Goal: Task Accomplishment & Management: Manage account settings

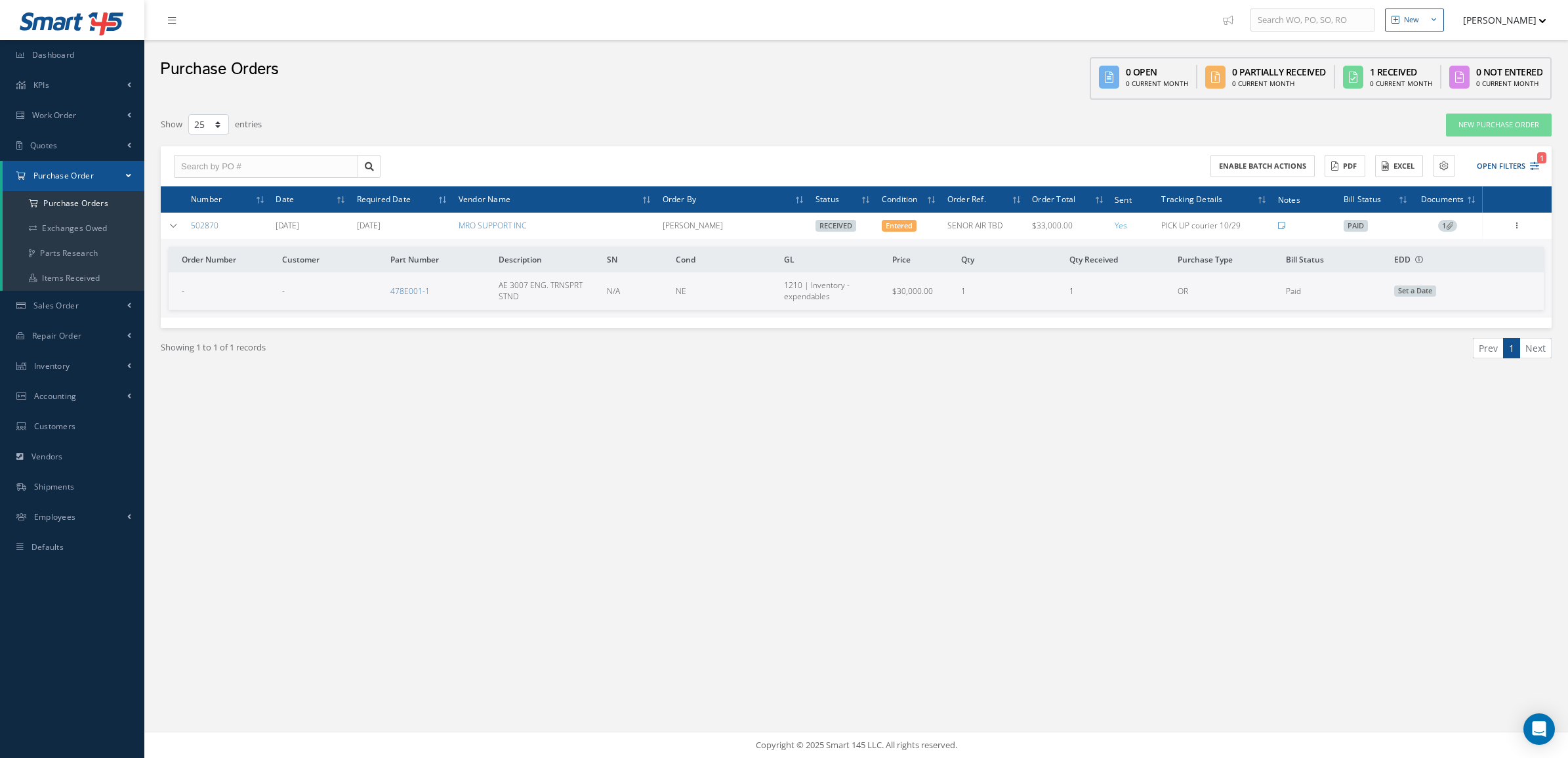
select select "25"
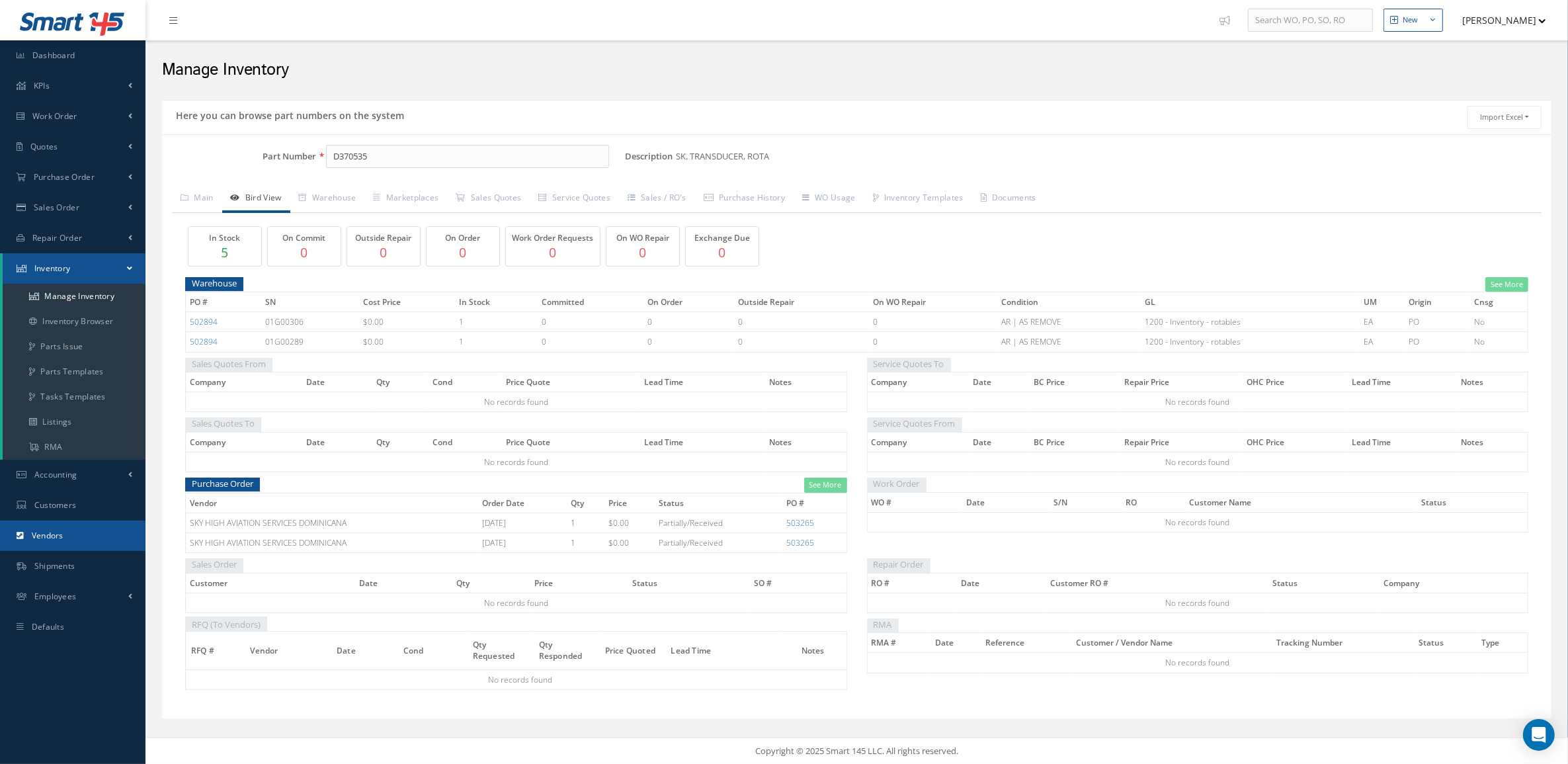
click at [57, 531] on span "Vendors" at bounding box center [48, 535] width 32 height 11
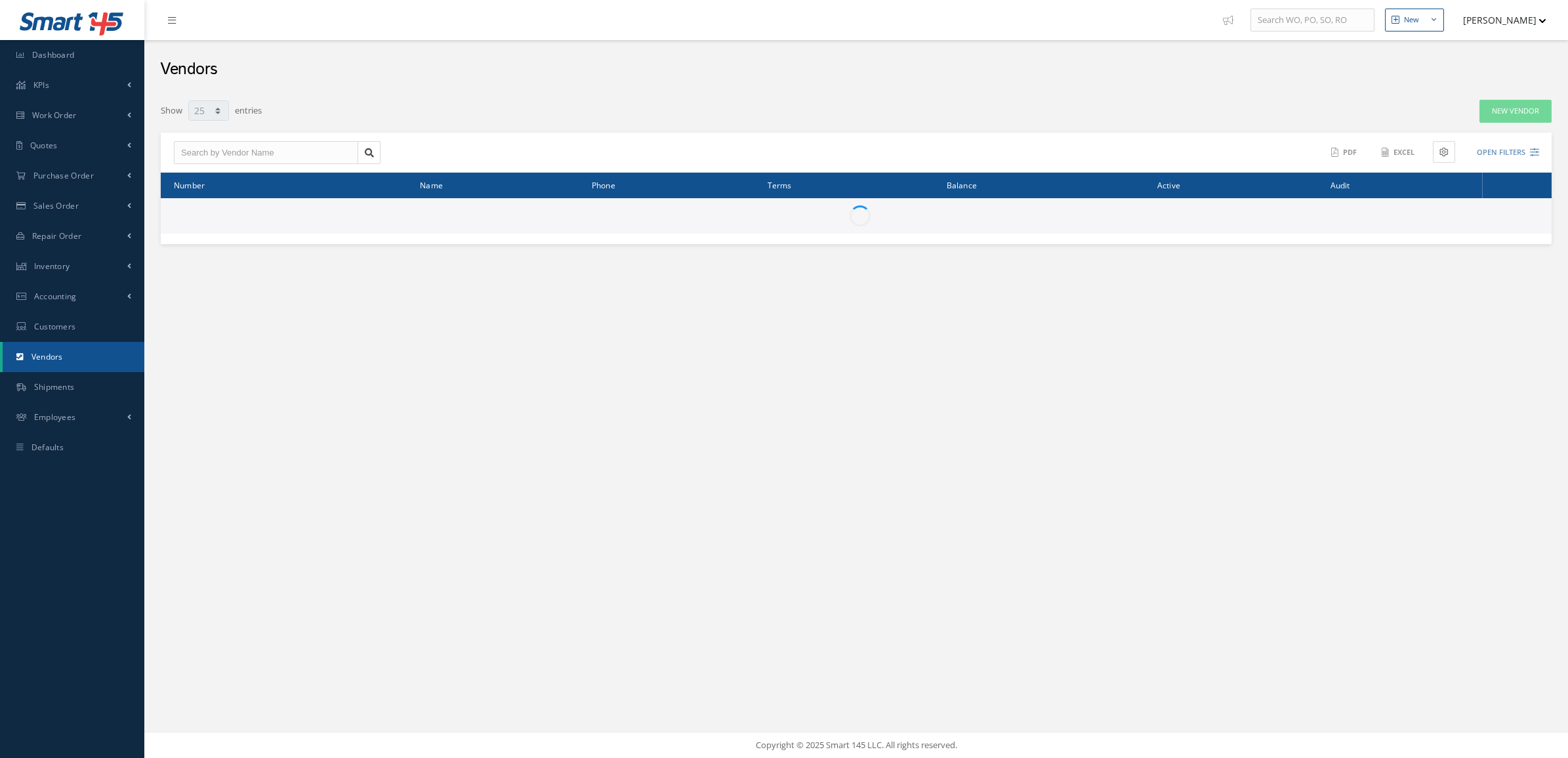
select select "25"
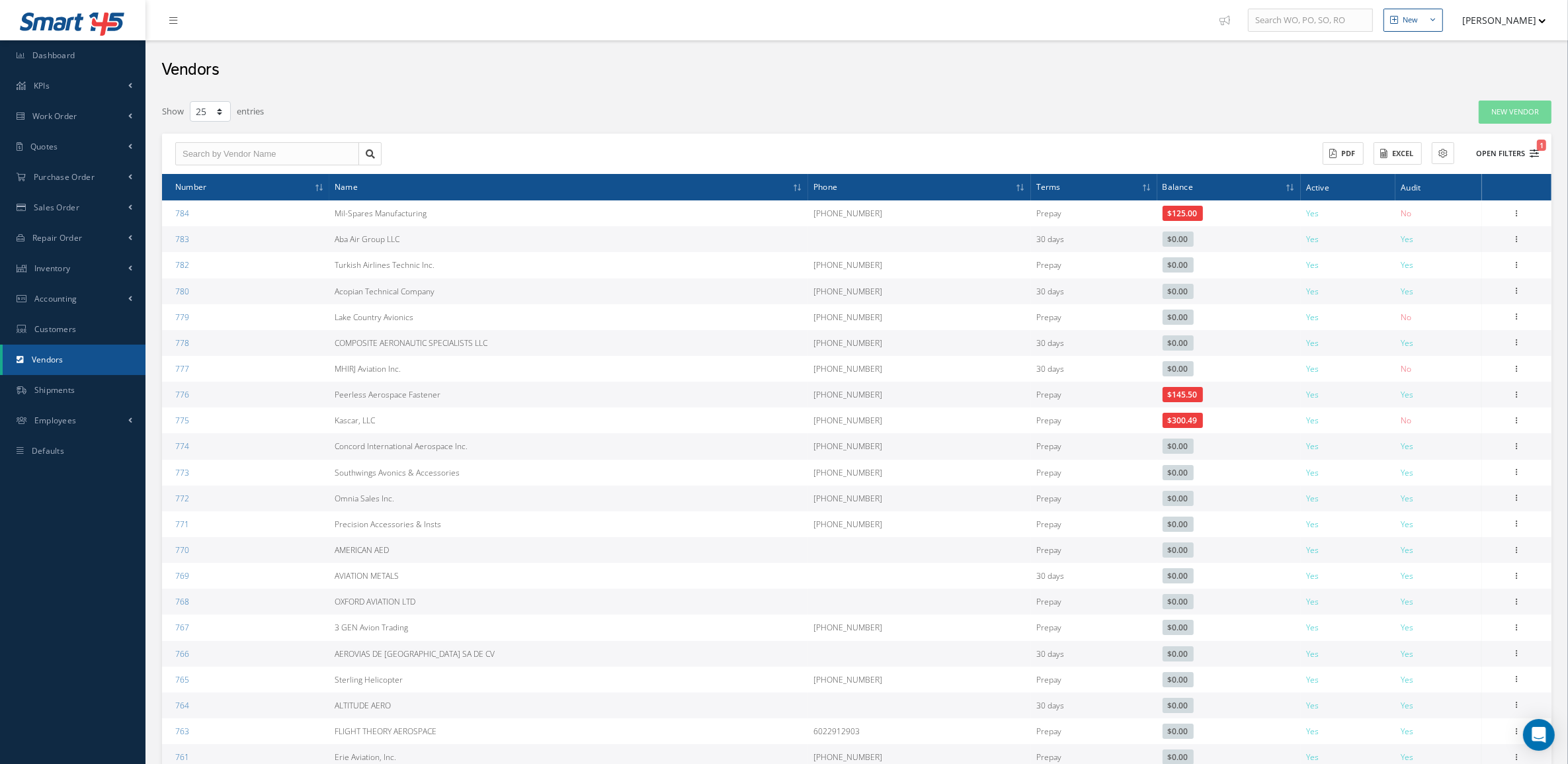
click at [1506, 147] on button "Open Filters 1" at bounding box center [1501, 153] width 75 height 22
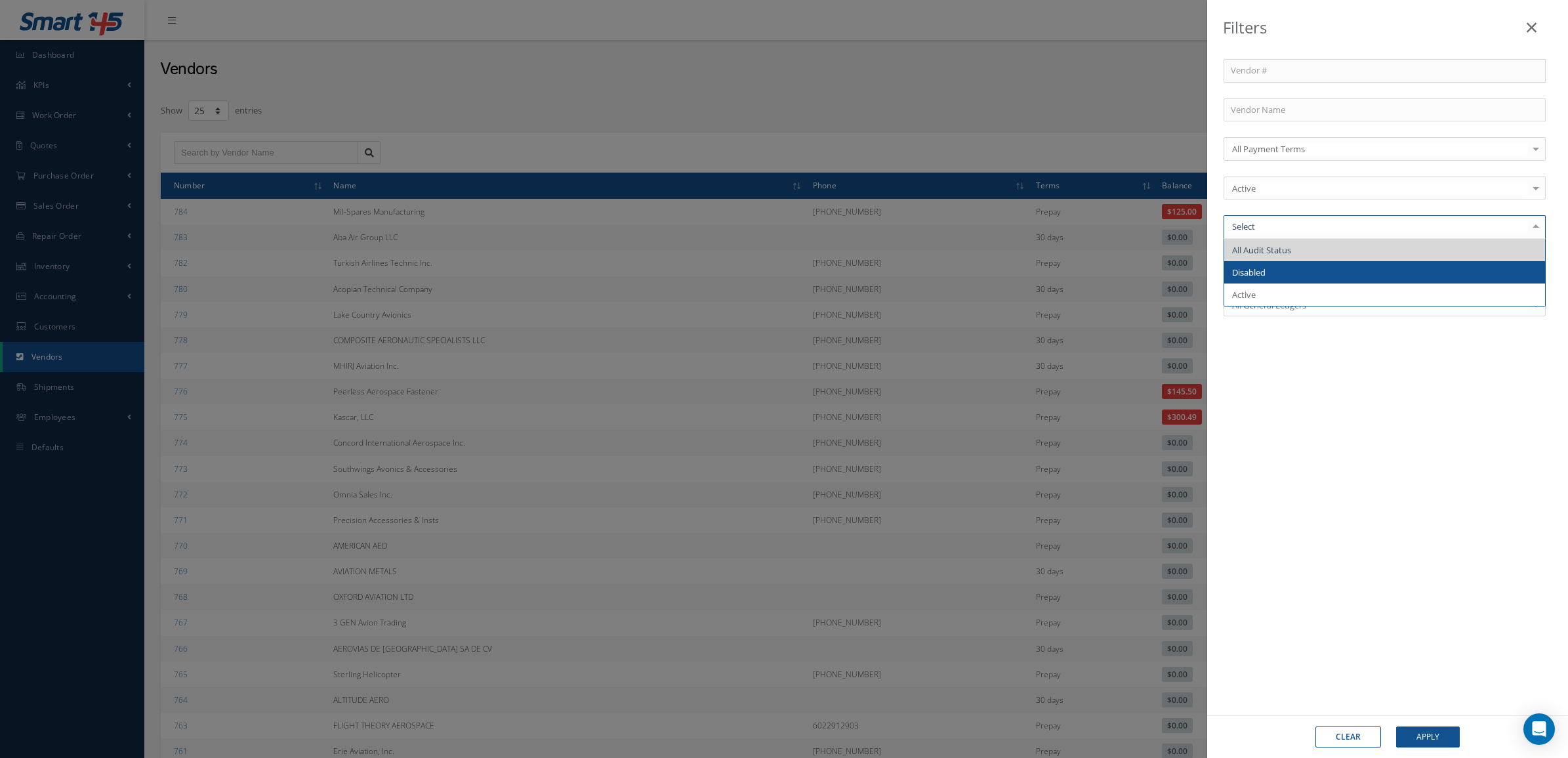
drag, startPoint x: 1260, startPoint y: 270, endPoint x: 1303, endPoint y: 358, distance: 97.9
click at [1261, 270] on span "Disabled" at bounding box center [1249, 272] width 34 height 12
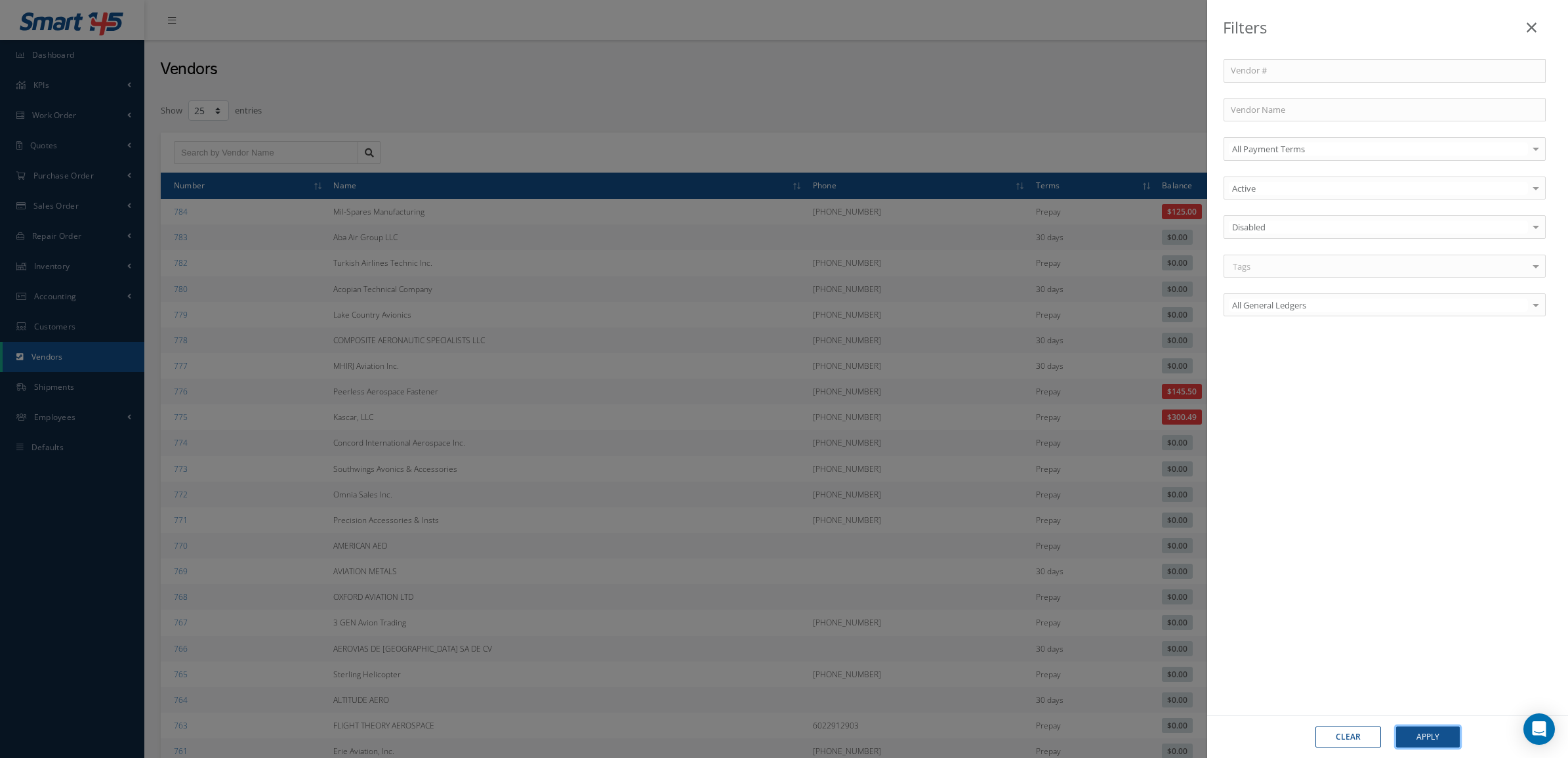
click at [1438, 741] on button "Apply" at bounding box center [1428, 737] width 63 height 21
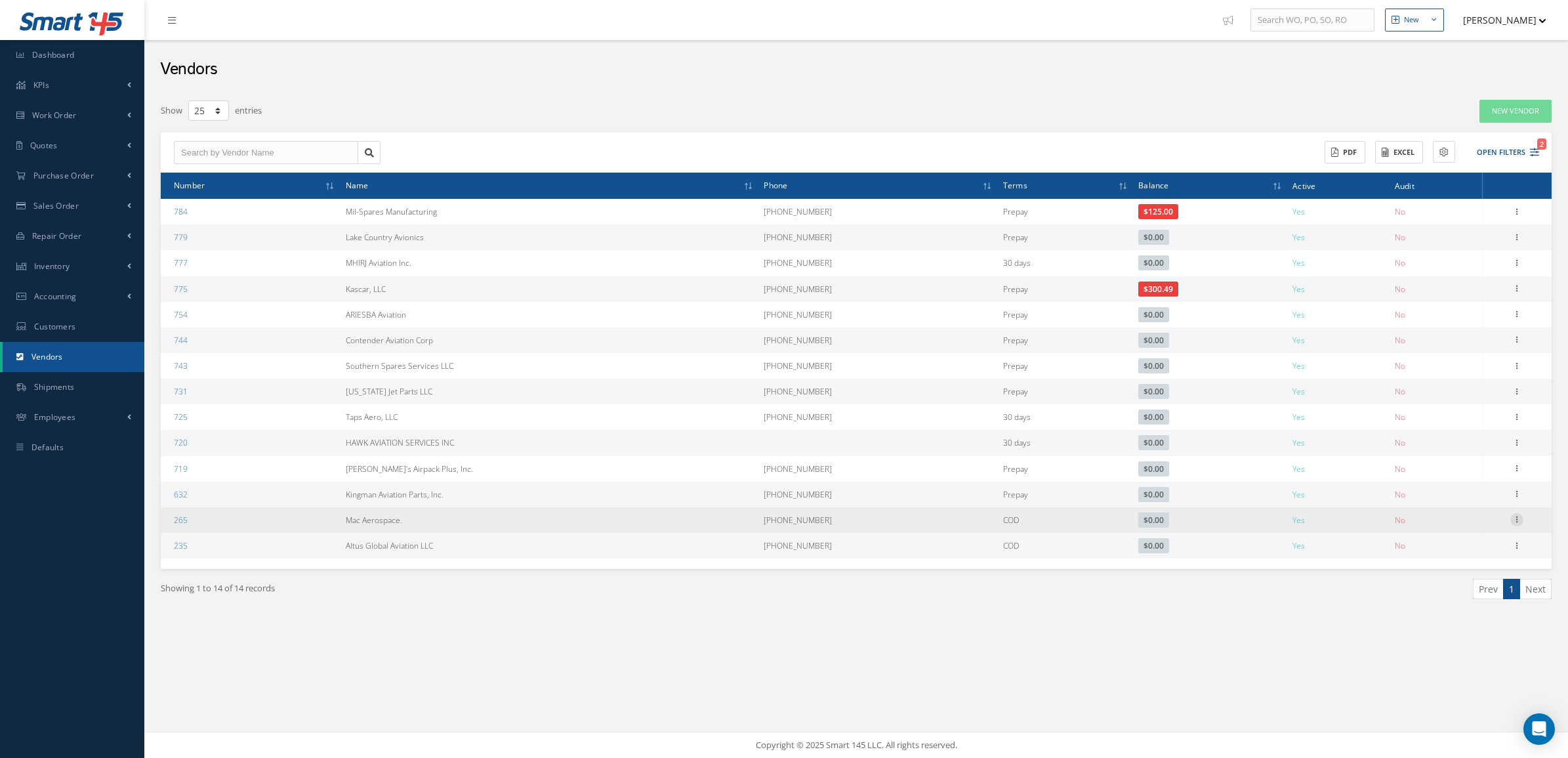
click at [1516, 523] on icon at bounding box center [1517, 518] width 13 height 10
click at [1460, 547] on link "Edit" at bounding box center [1456, 545] width 103 height 17
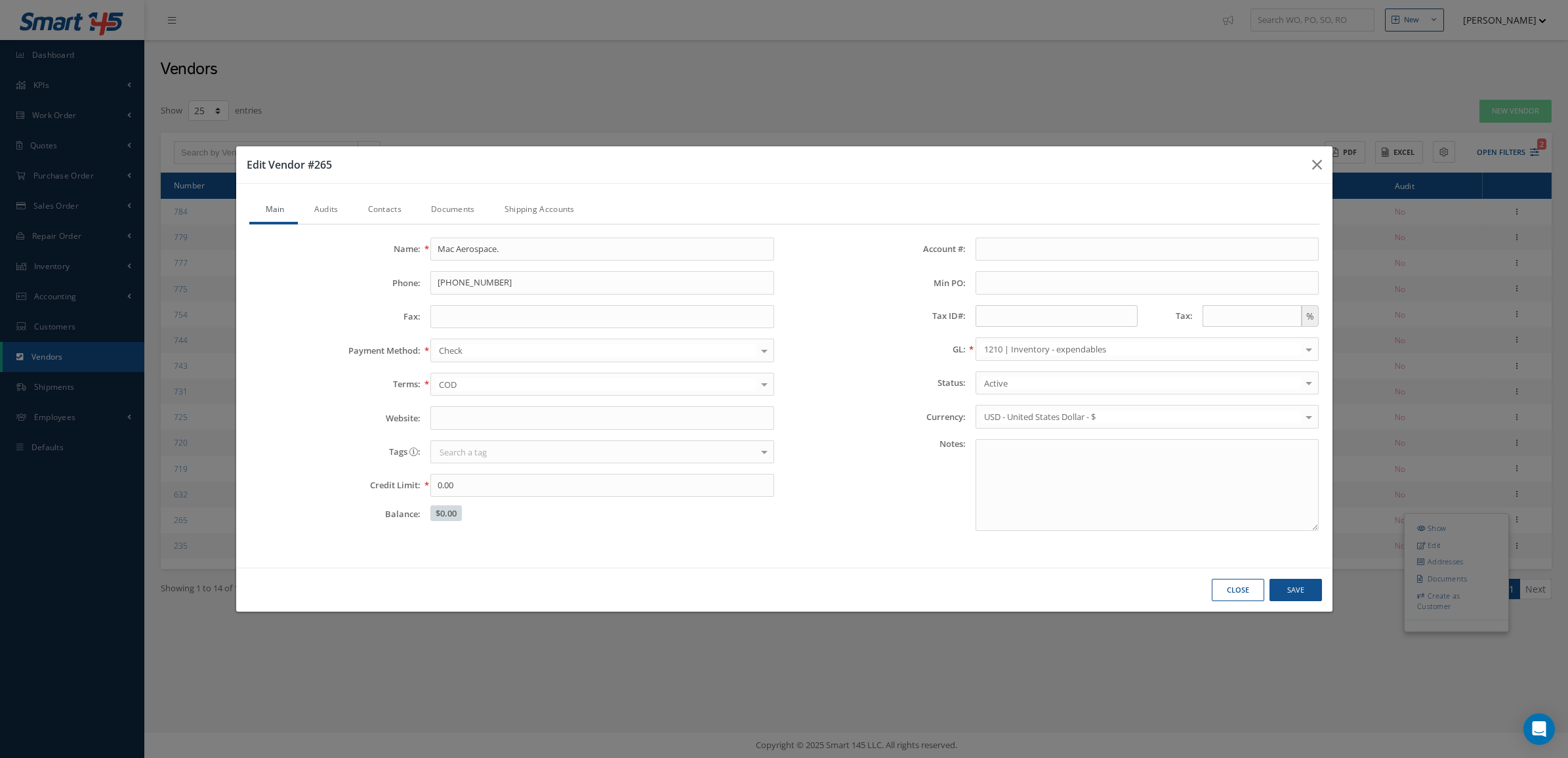
click at [444, 208] on link "Documents" at bounding box center [451, 210] width 74 height 28
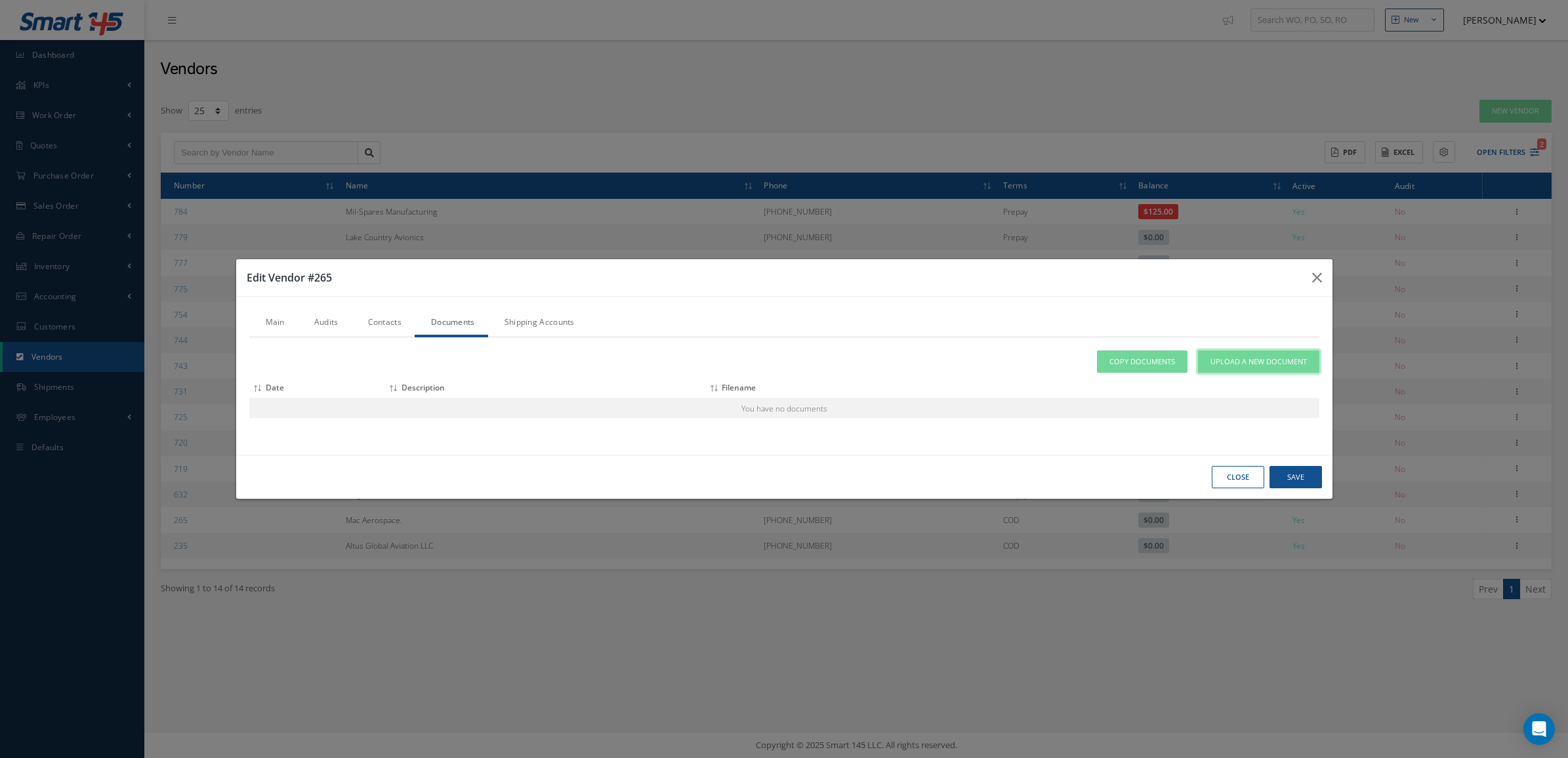
click at [1264, 369] on link "Upload a New Document" at bounding box center [1259, 361] width 121 height 23
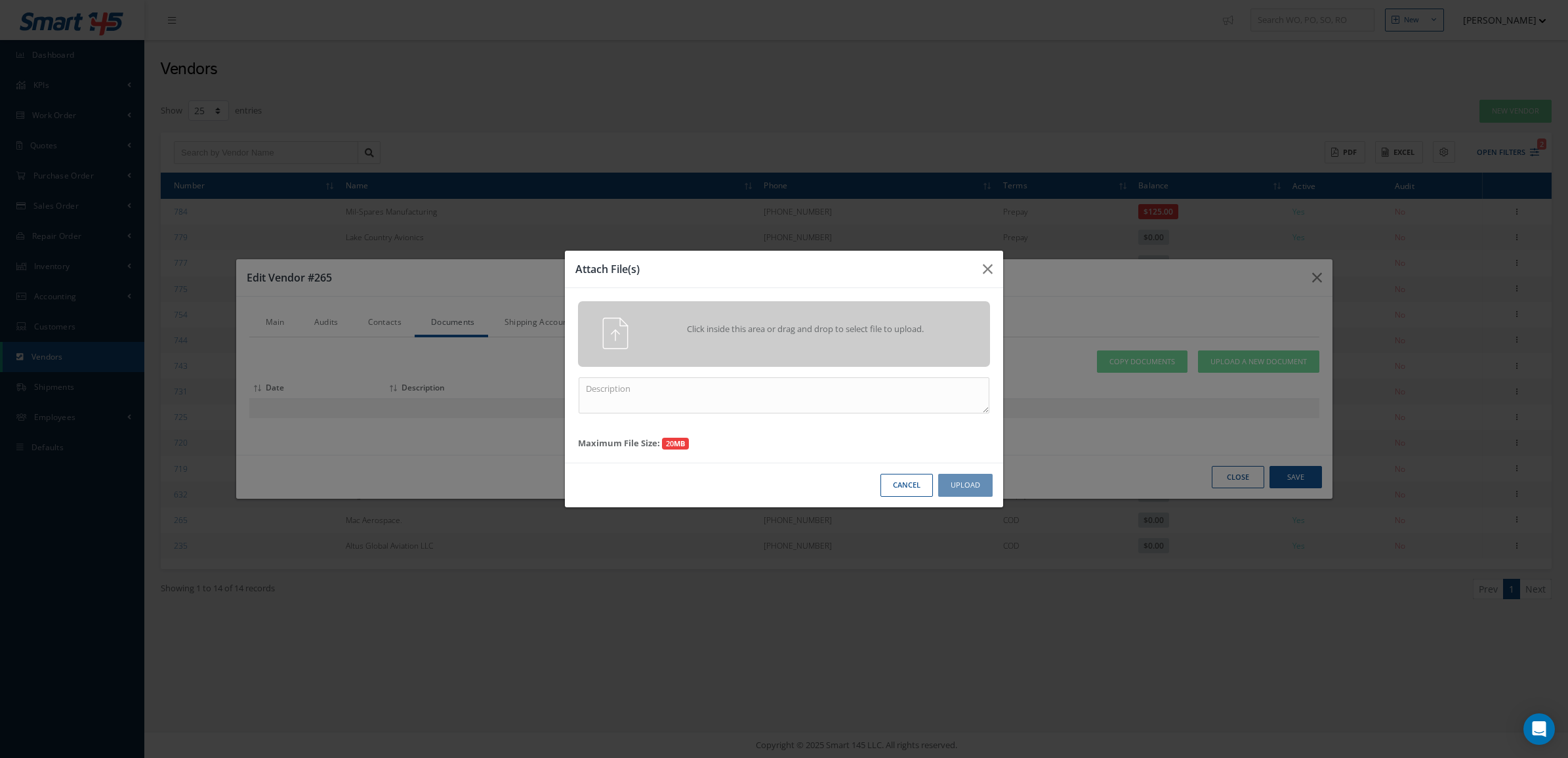
click at [771, 332] on span "Click inside this area or drag and drop to select file to upload." at bounding box center [805, 330] width 298 height 13
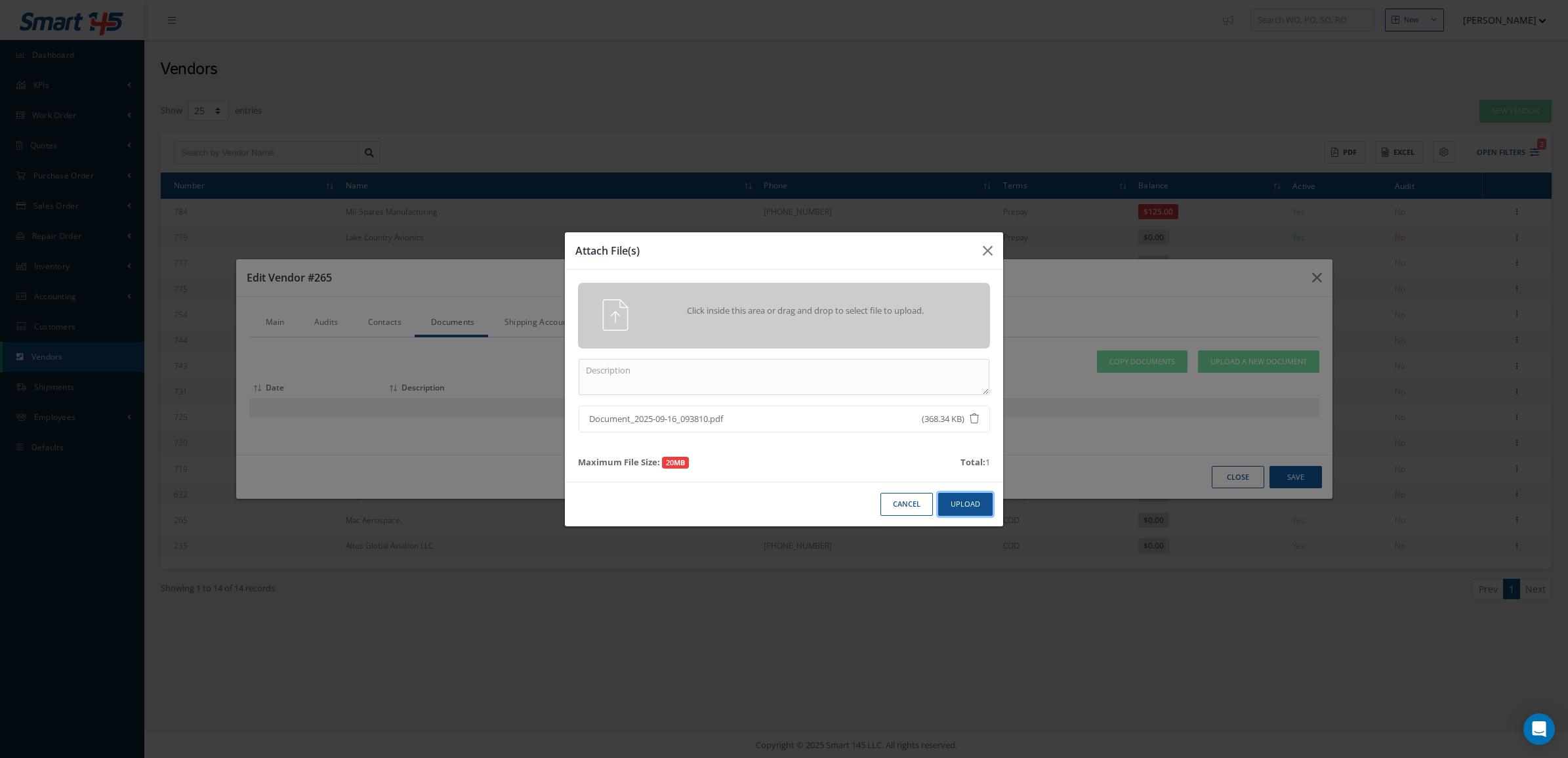
click at [964, 497] on button "Upload" at bounding box center [966, 504] width 54 height 23
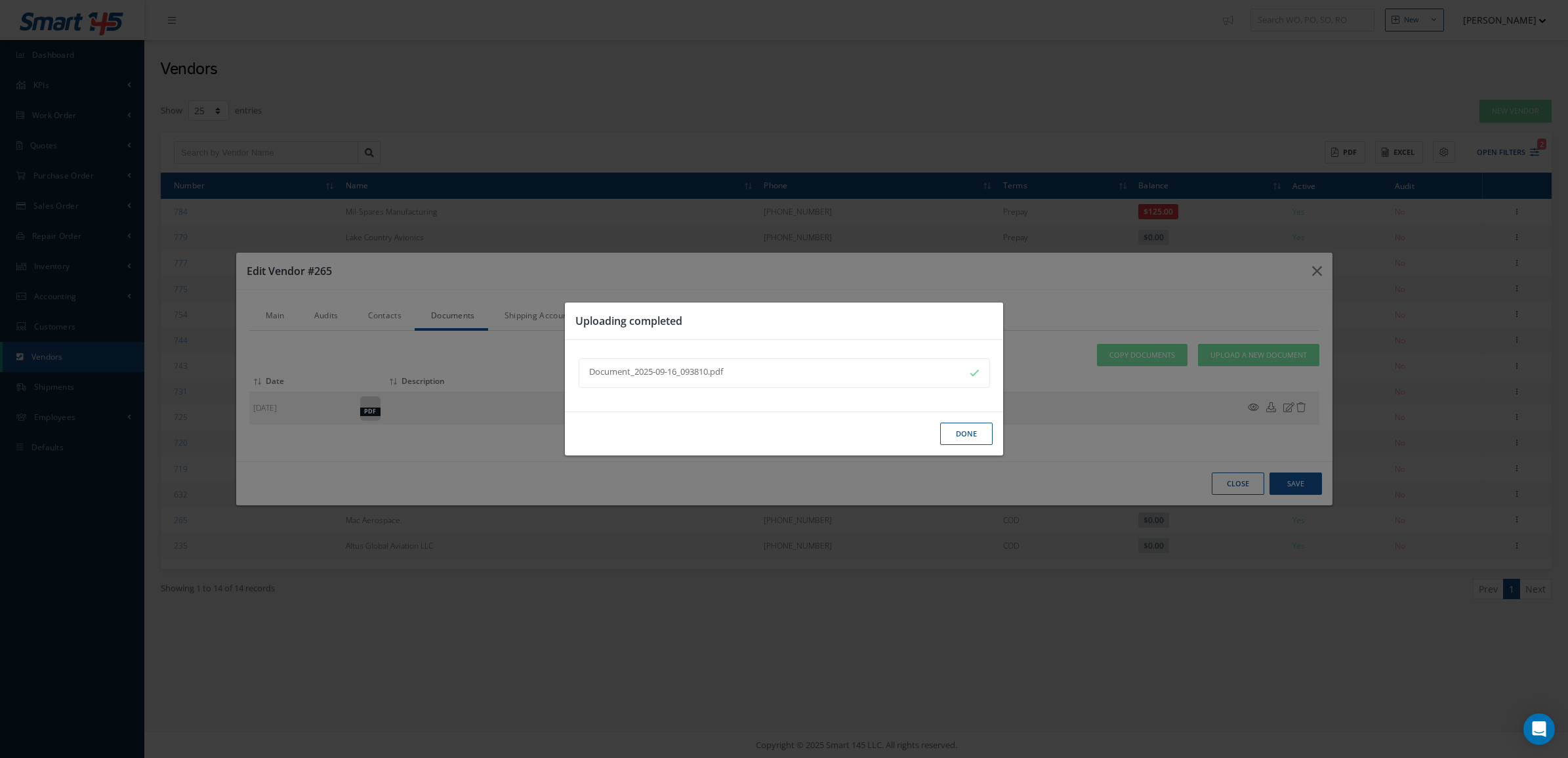
click at [958, 439] on button "Done" at bounding box center [966, 434] width 52 height 23
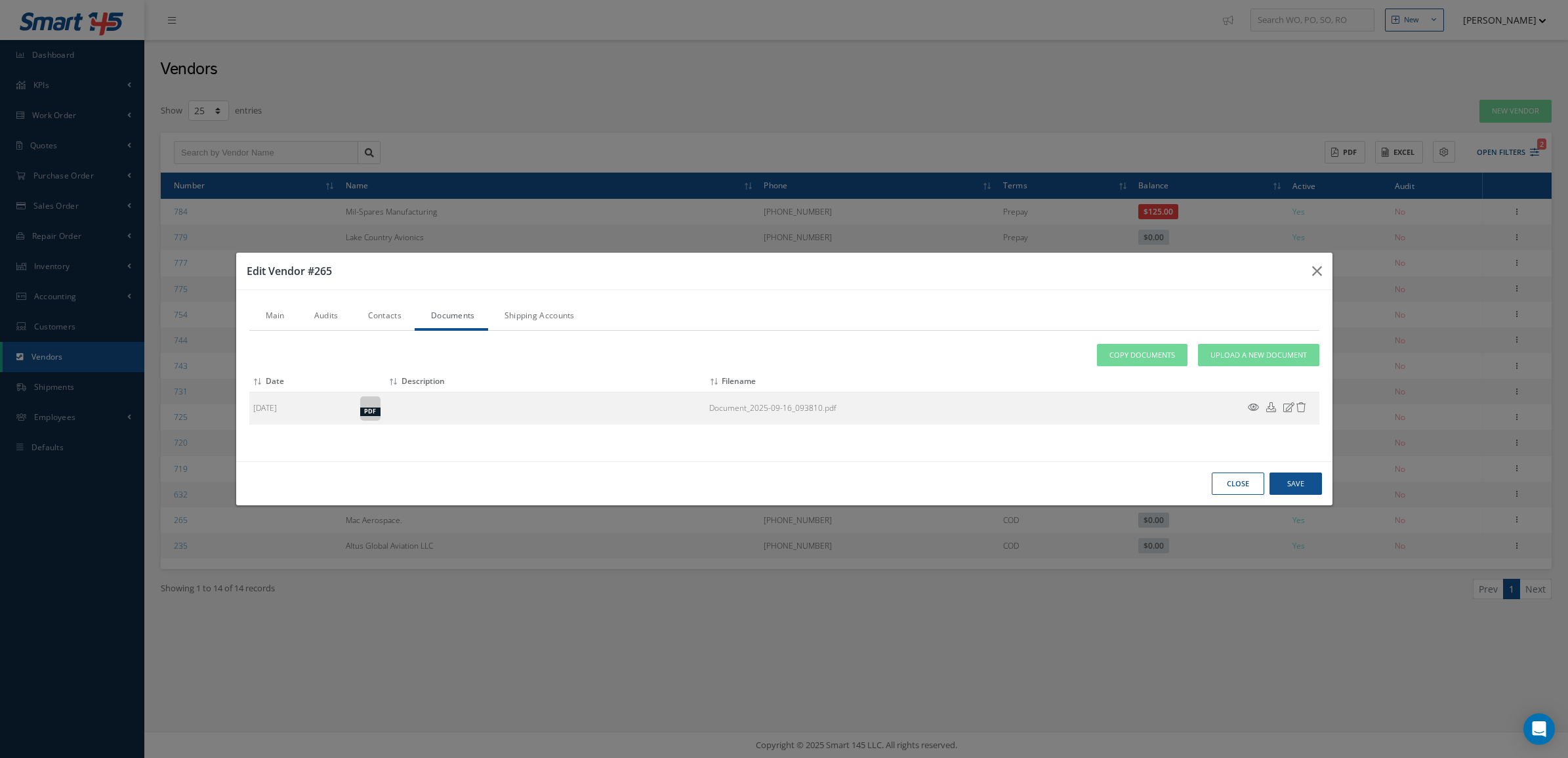
click at [318, 323] on link "Audits" at bounding box center [325, 318] width 54 height 28
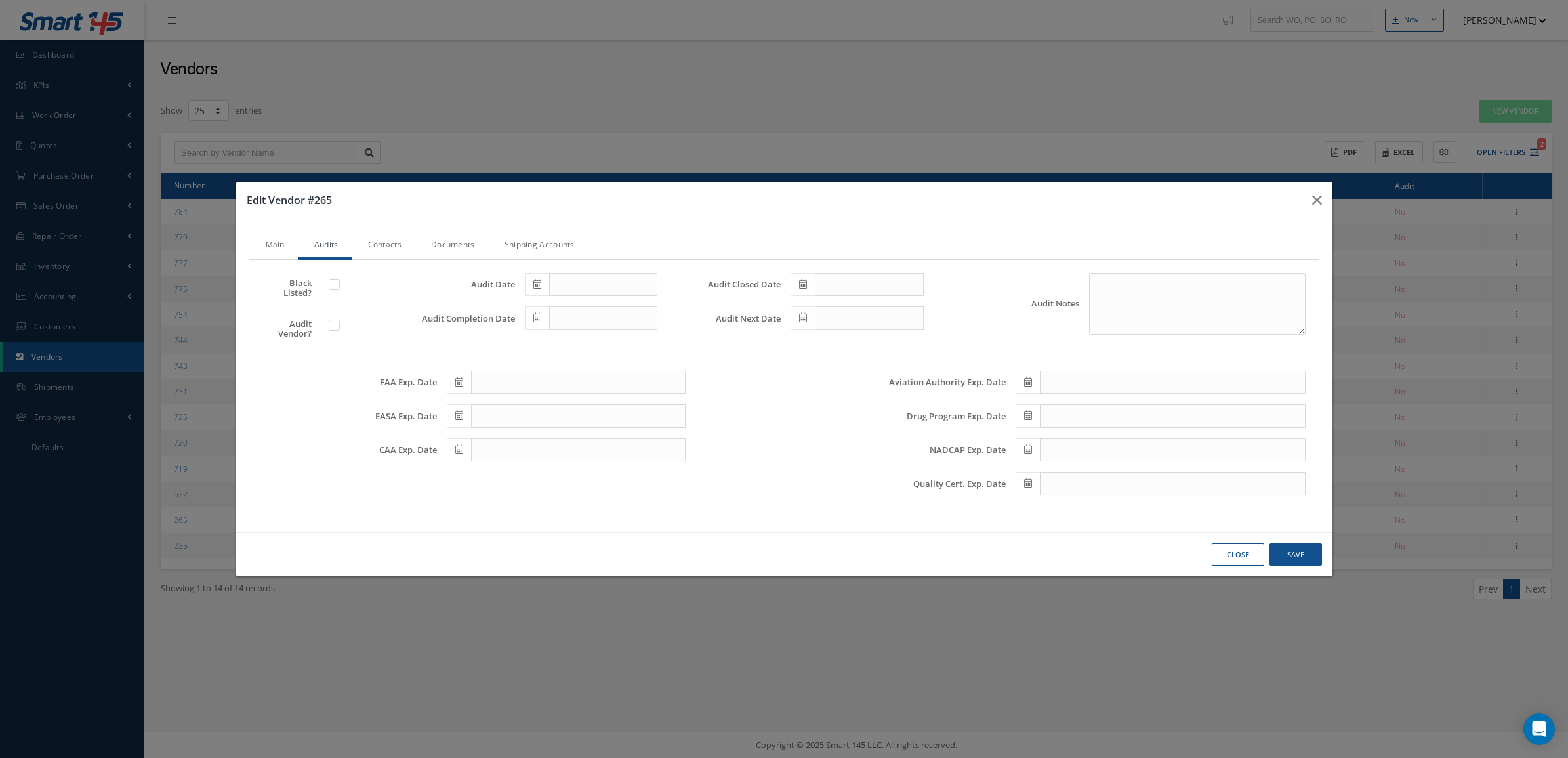
click at [339, 322] on label at bounding box center [341, 324] width 4 height 12
click at [331, 322] on input "checkbox" at bounding box center [334, 326] width 8 height 8
checkbox input "true"
click at [536, 286] on icon at bounding box center [537, 284] width 7 height 9
click at [558, 345] on td "1" at bounding box center [554, 346] width 20 height 20
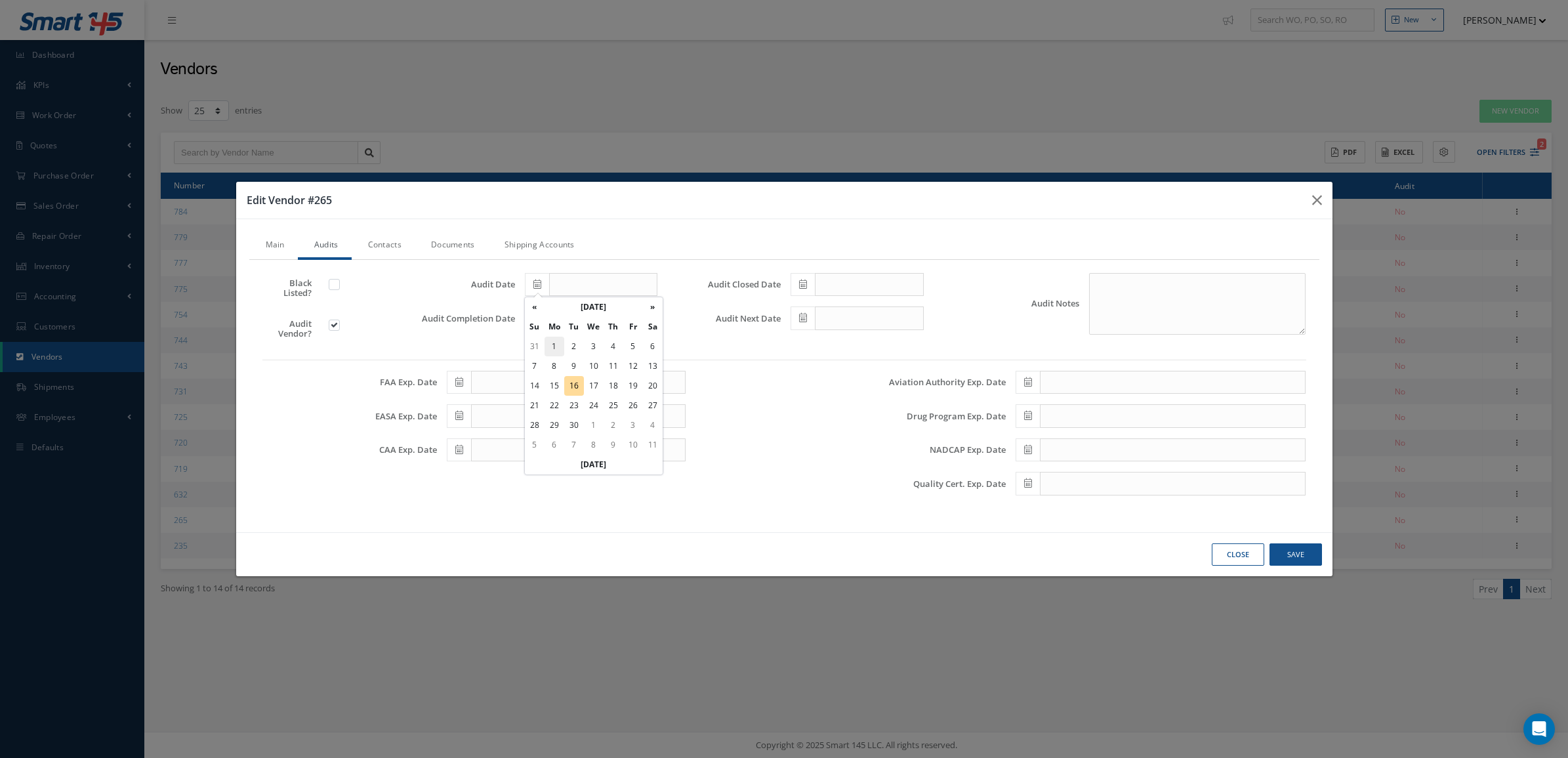
type input "[DATE]"
click at [538, 318] on icon at bounding box center [537, 318] width 7 height 9
click at [552, 374] on td "1" at bounding box center [554, 380] width 20 height 20
type input "[DATE]"
click at [804, 276] on span at bounding box center [803, 284] width 24 height 23
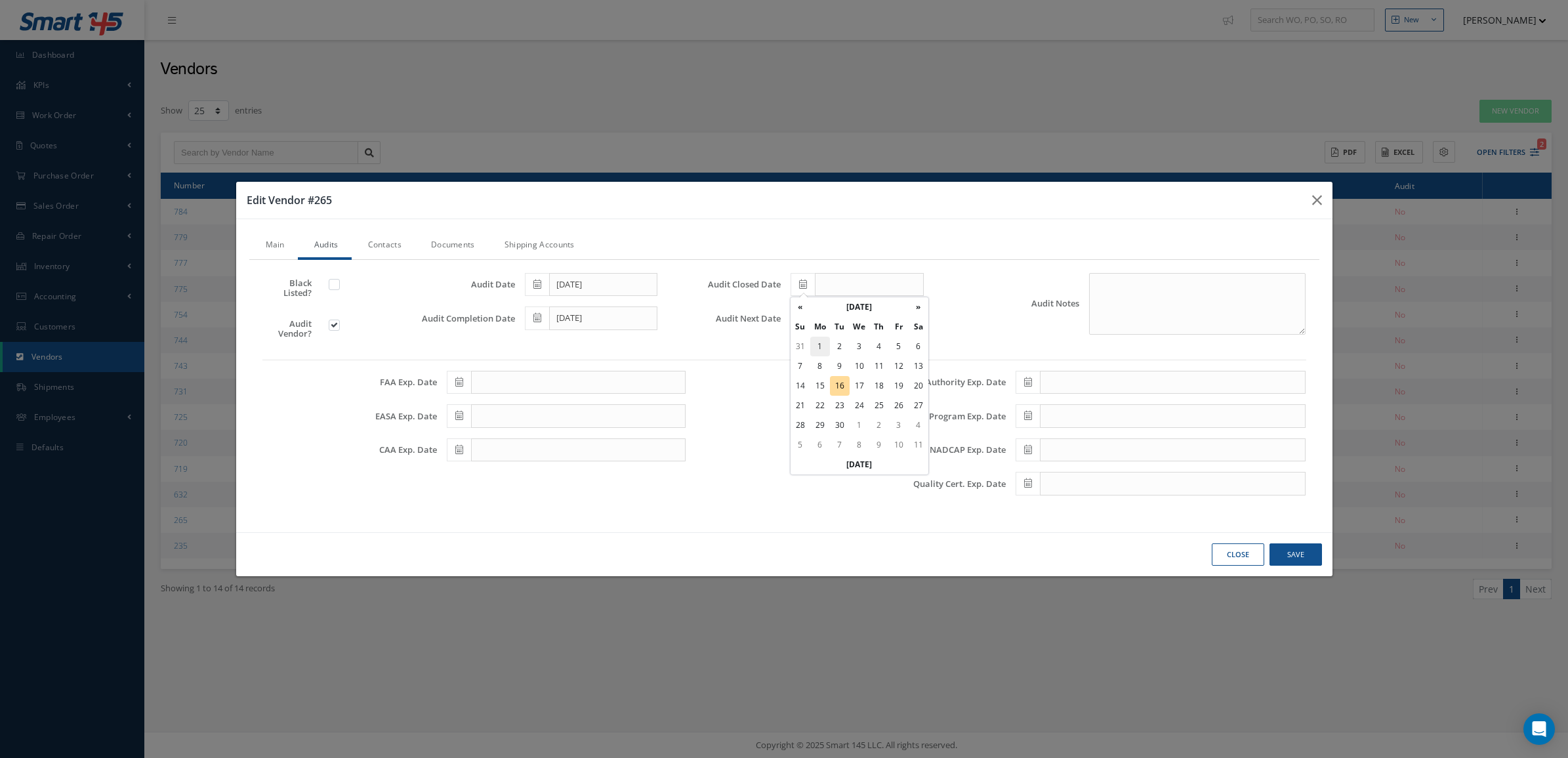
click at [820, 345] on td "1" at bounding box center [819, 346] width 20 height 20
type input "[DATE]"
click at [801, 318] on icon at bounding box center [803, 318] width 7 height 9
click at [868, 342] on th "[DATE]" at bounding box center [859, 341] width 99 height 20
click at [915, 342] on th "»" at bounding box center [914, 341] width 20 height 20
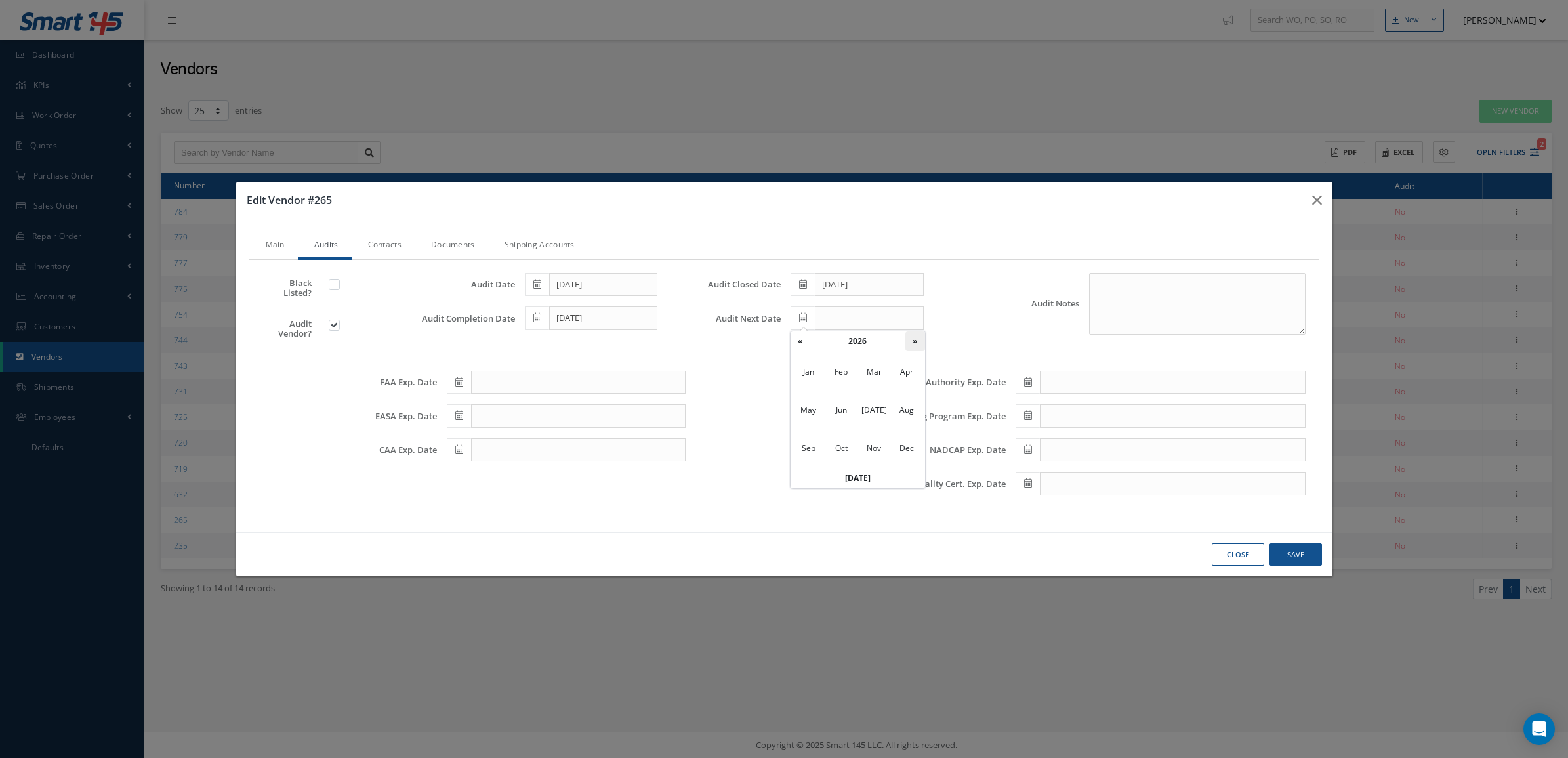
click at [915, 345] on th "»" at bounding box center [914, 341] width 20 height 20
click at [810, 447] on span "Sep" at bounding box center [808, 448] width 30 height 35
click at [916, 379] on td "4" at bounding box center [918, 380] width 20 height 20
type input "[DATE]"
click at [1032, 489] on span at bounding box center [1028, 483] width 24 height 23
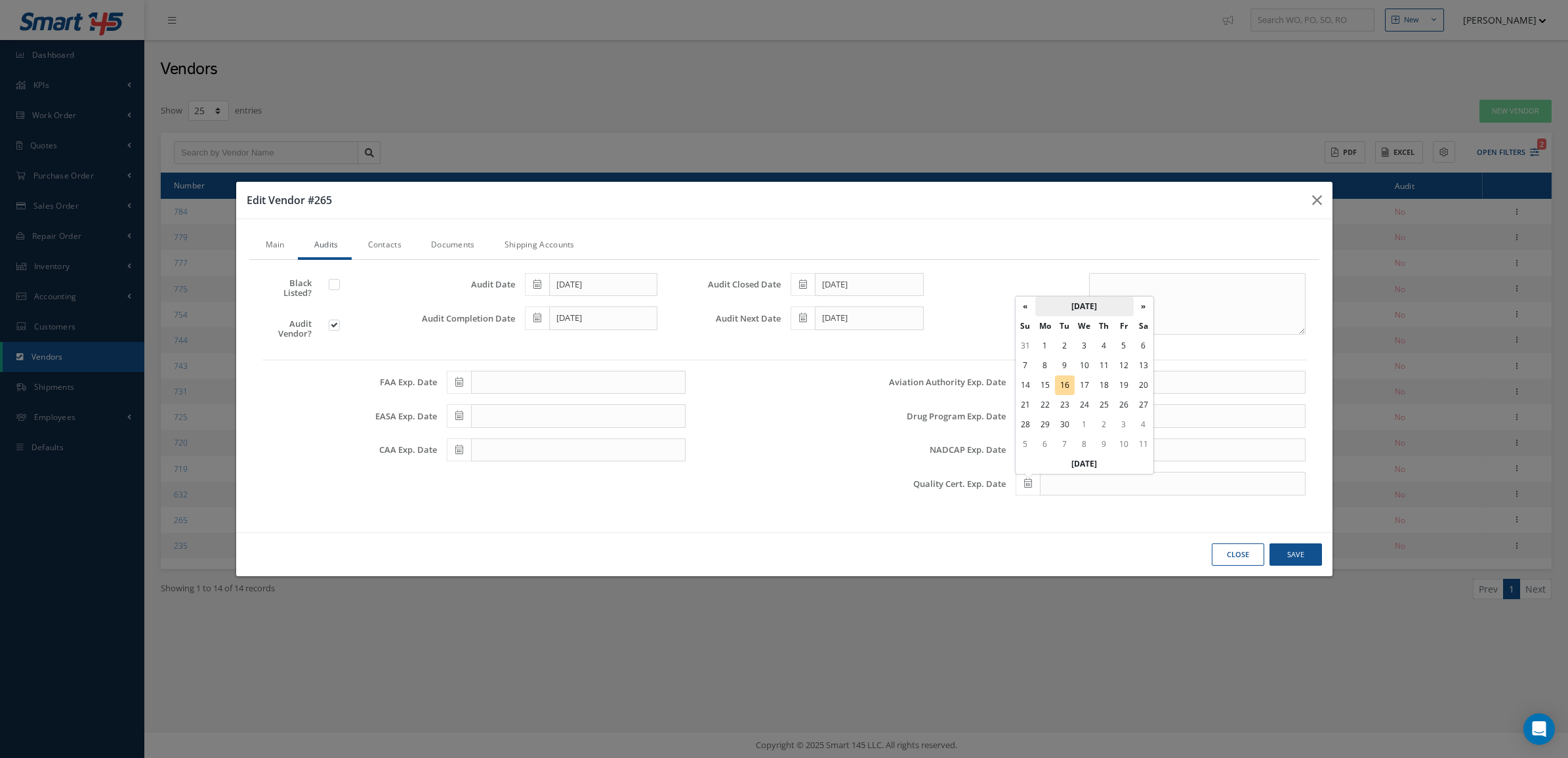
click at [1083, 308] on th "[DATE]" at bounding box center [1085, 306] width 99 height 20
click at [1142, 305] on th "»" at bounding box center [1140, 306] width 20 height 20
click at [1039, 408] on span "Sep" at bounding box center [1034, 413] width 30 height 35
click at [1142, 346] on td "4" at bounding box center [1143, 345] width 20 height 20
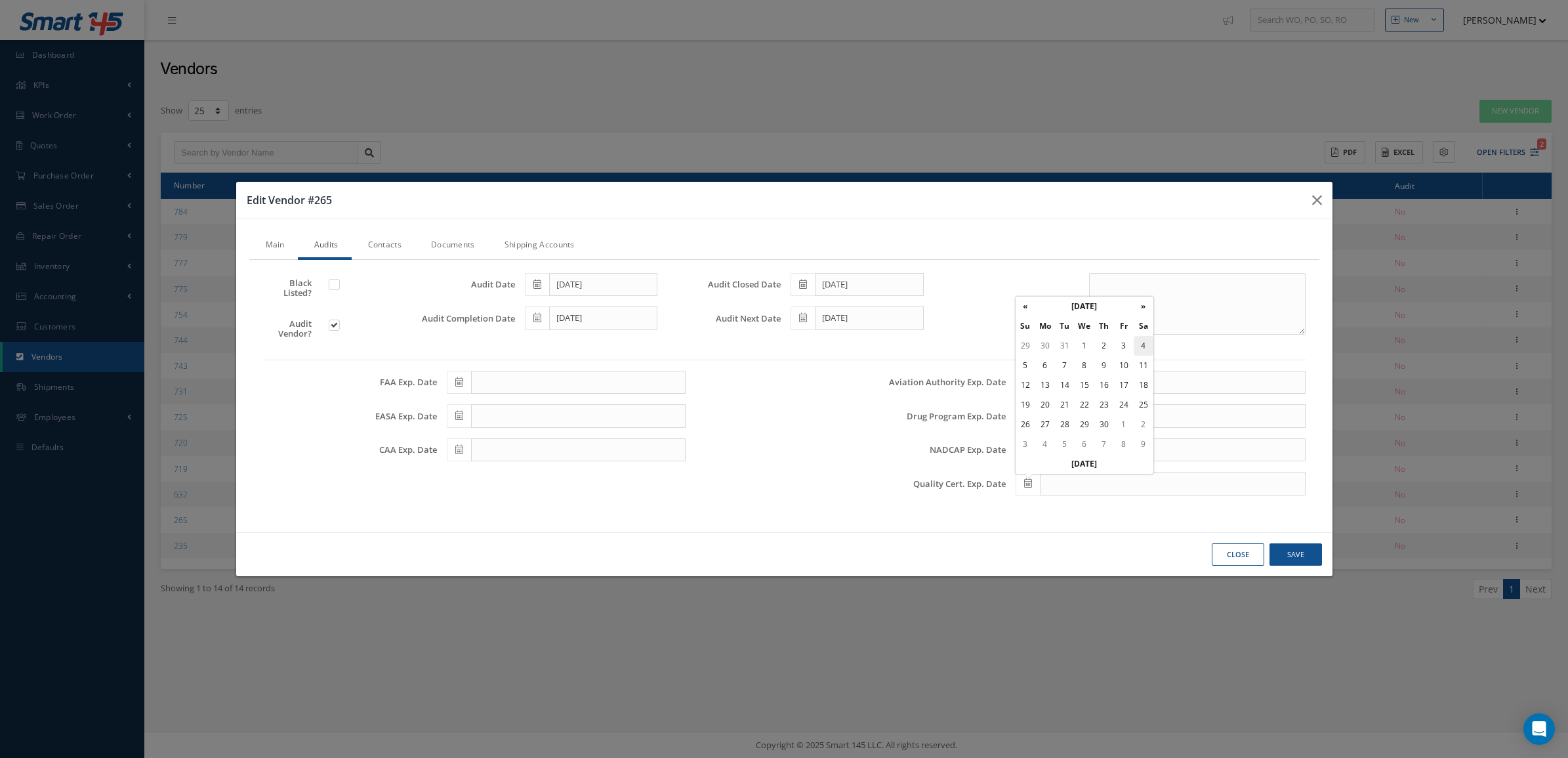
type input "[DATE]"
click at [1290, 549] on button "Save" at bounding box center [1296, 554] width 52 height 23
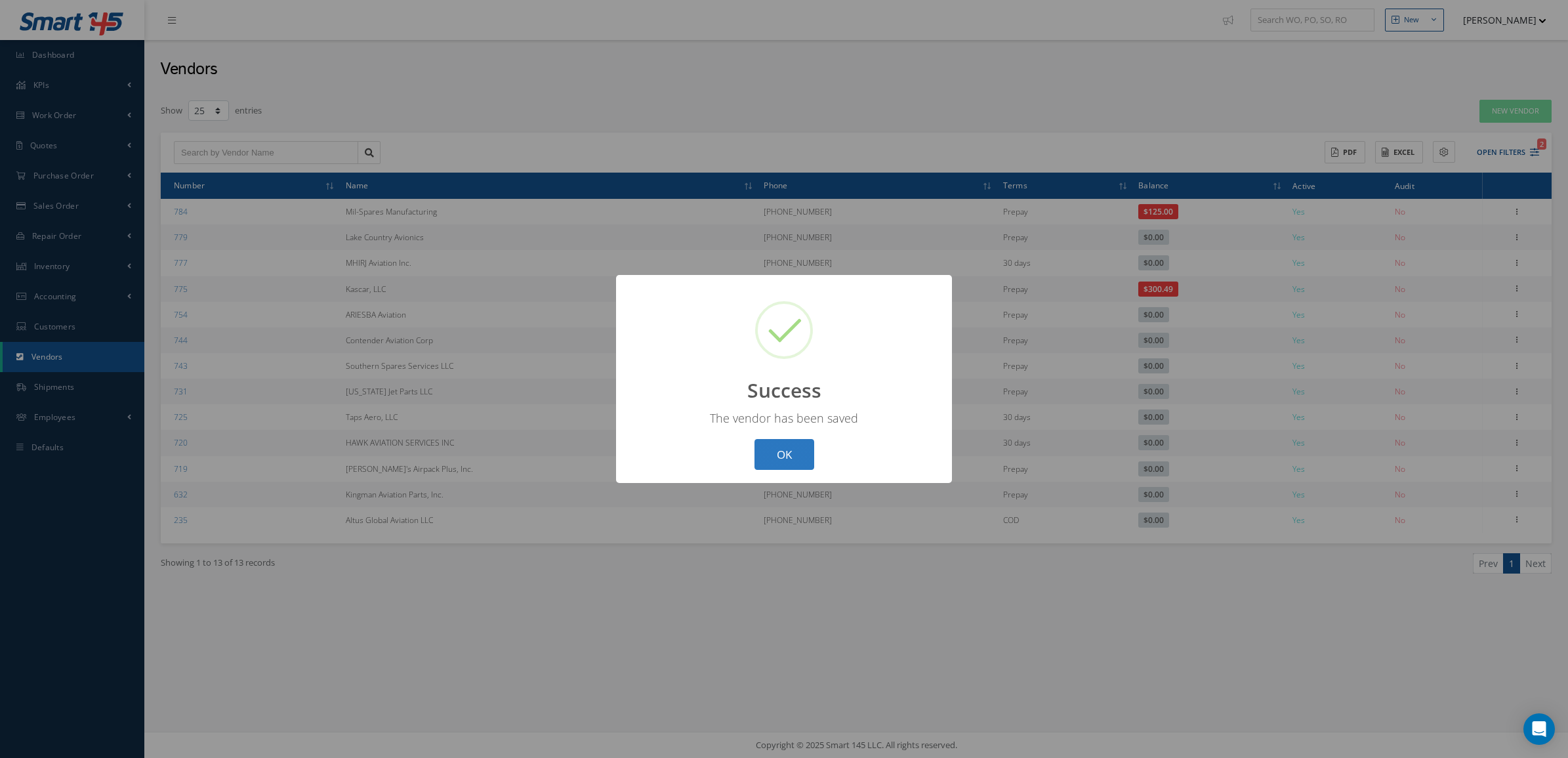
click at [781, 453] on button "OK" at bounding box center [784, 453] width 60 height 31
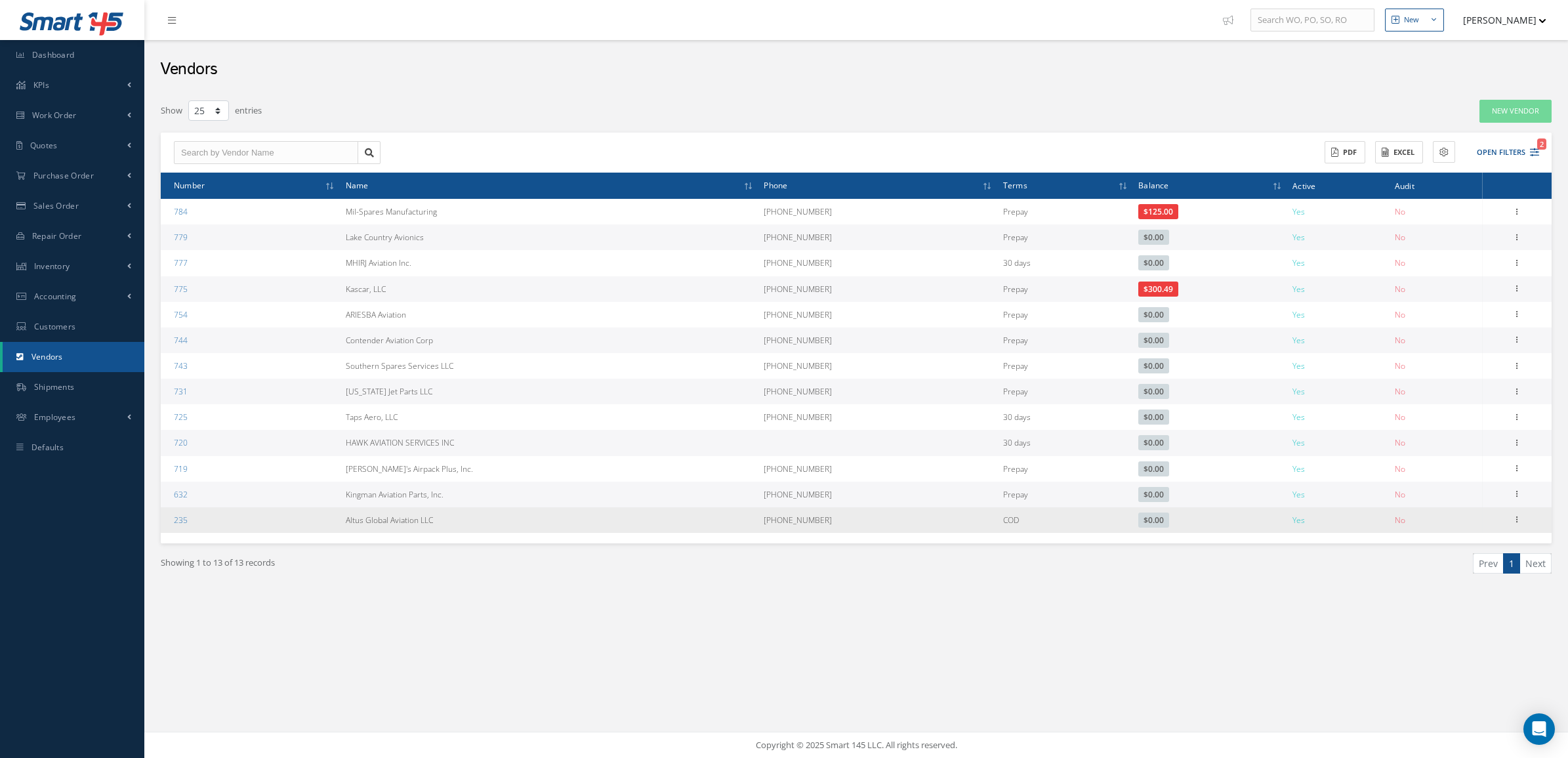
click at [1509, 517] on div "Show Edit Addresses Documents Create as Customer" at bounding box center [1517, 520] width 16 height 16
click at [1512, 519] on icon at bounding box center [1517, 518] width 13 height 10
click at [1458, 539] on link "Edit" at bounding box center [1456, 545] width 103 height 17
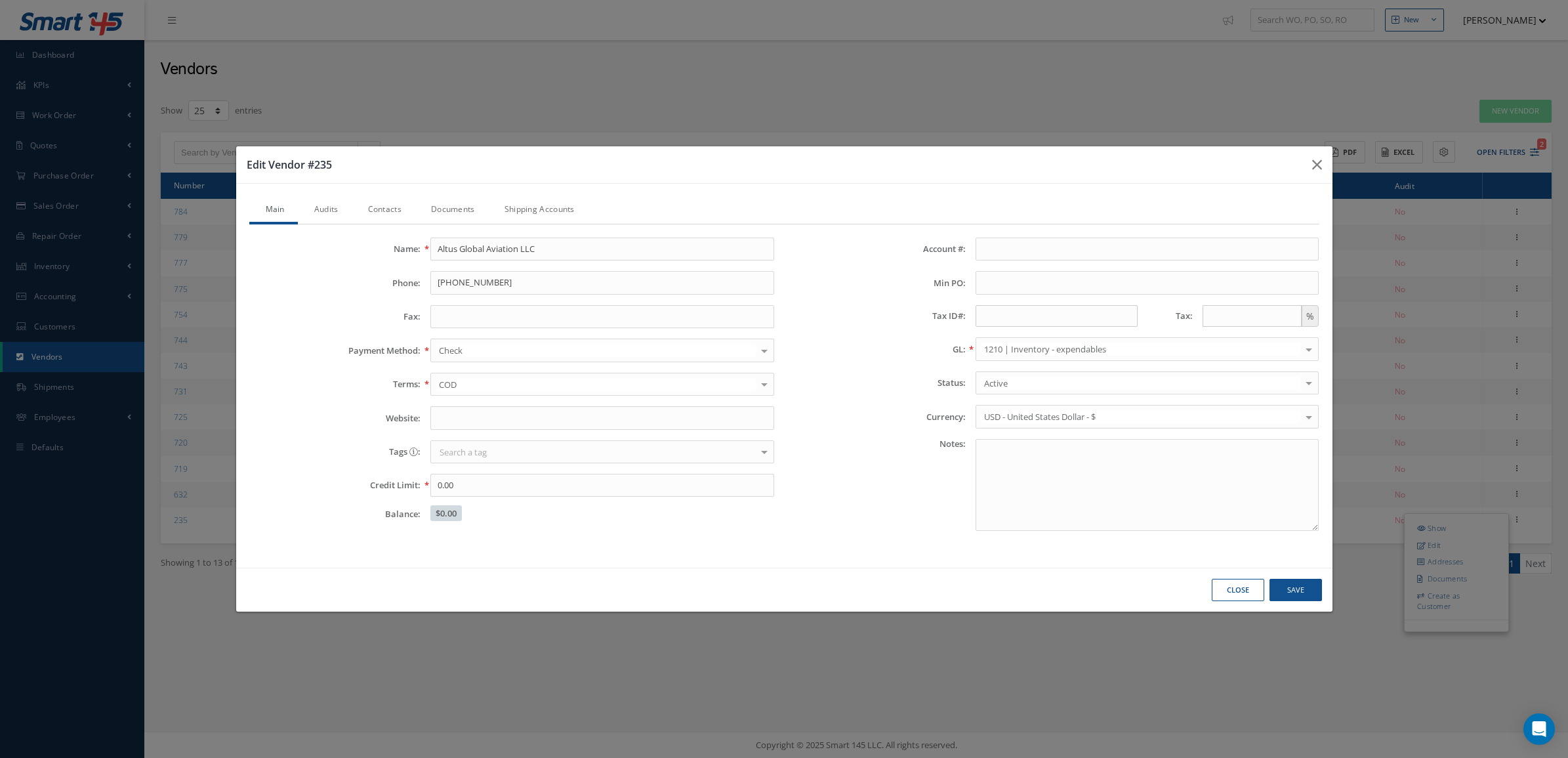
click at [448, 202] on link "Documents" at bounding box center [451, 210] width 74 height 28
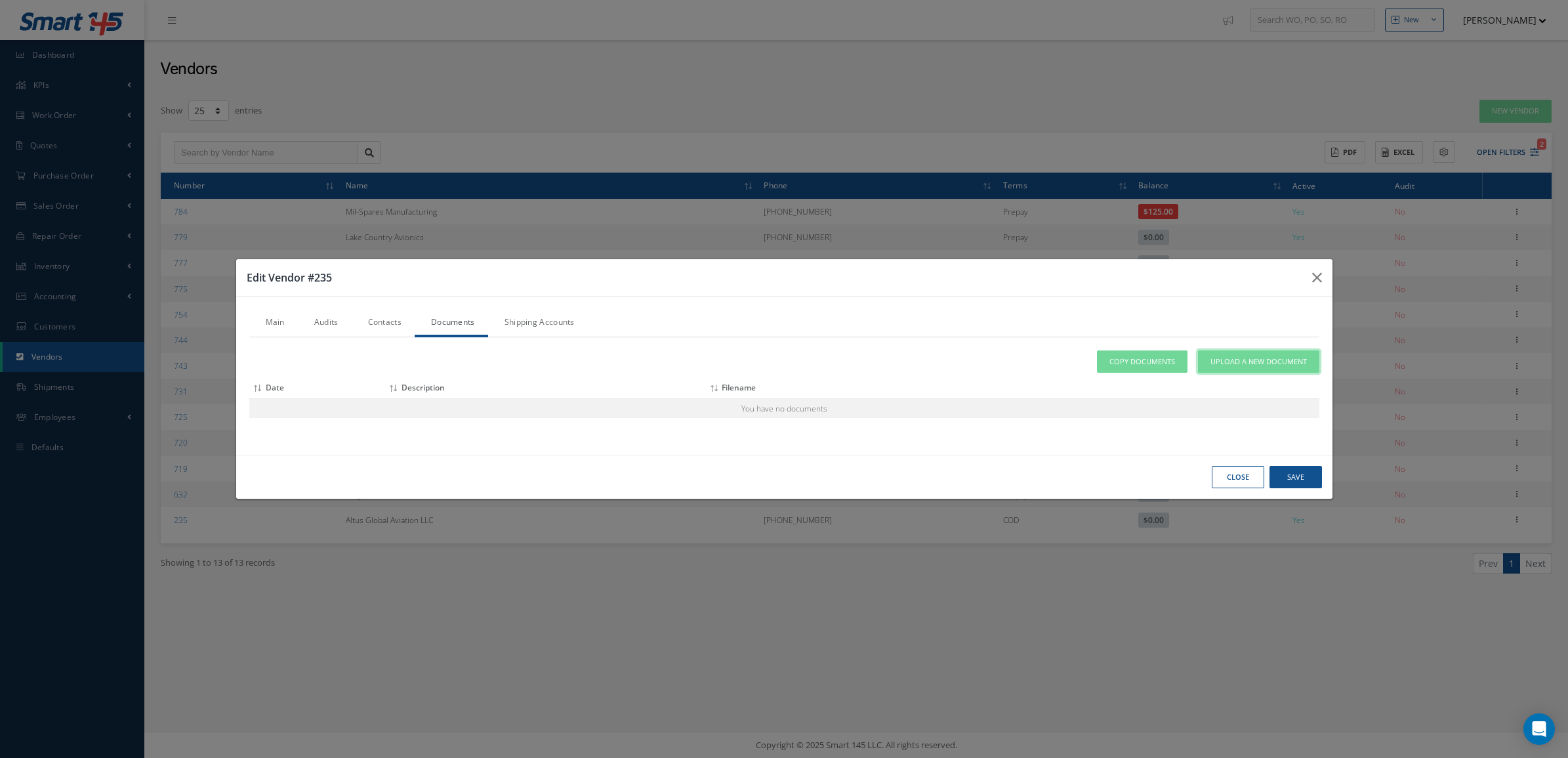
click at [1246, 361] on span "Upload a New Document" at bounding box center [1259, 362] width 97 height 11
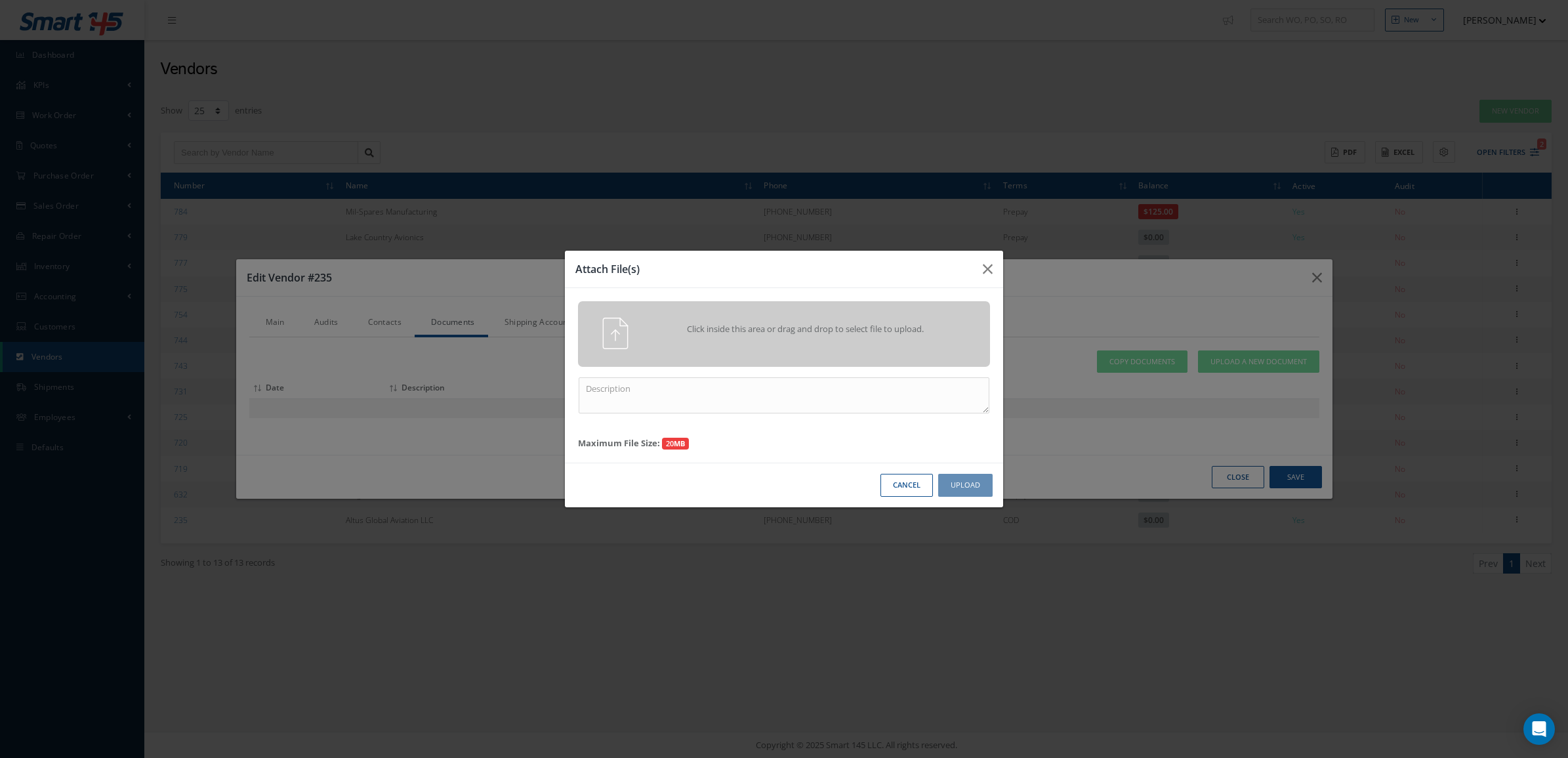
click at [885, 330] on span "Click inside this area or drag and drop to select file to upload." at bounding box center [805, 330] width 298 height 13
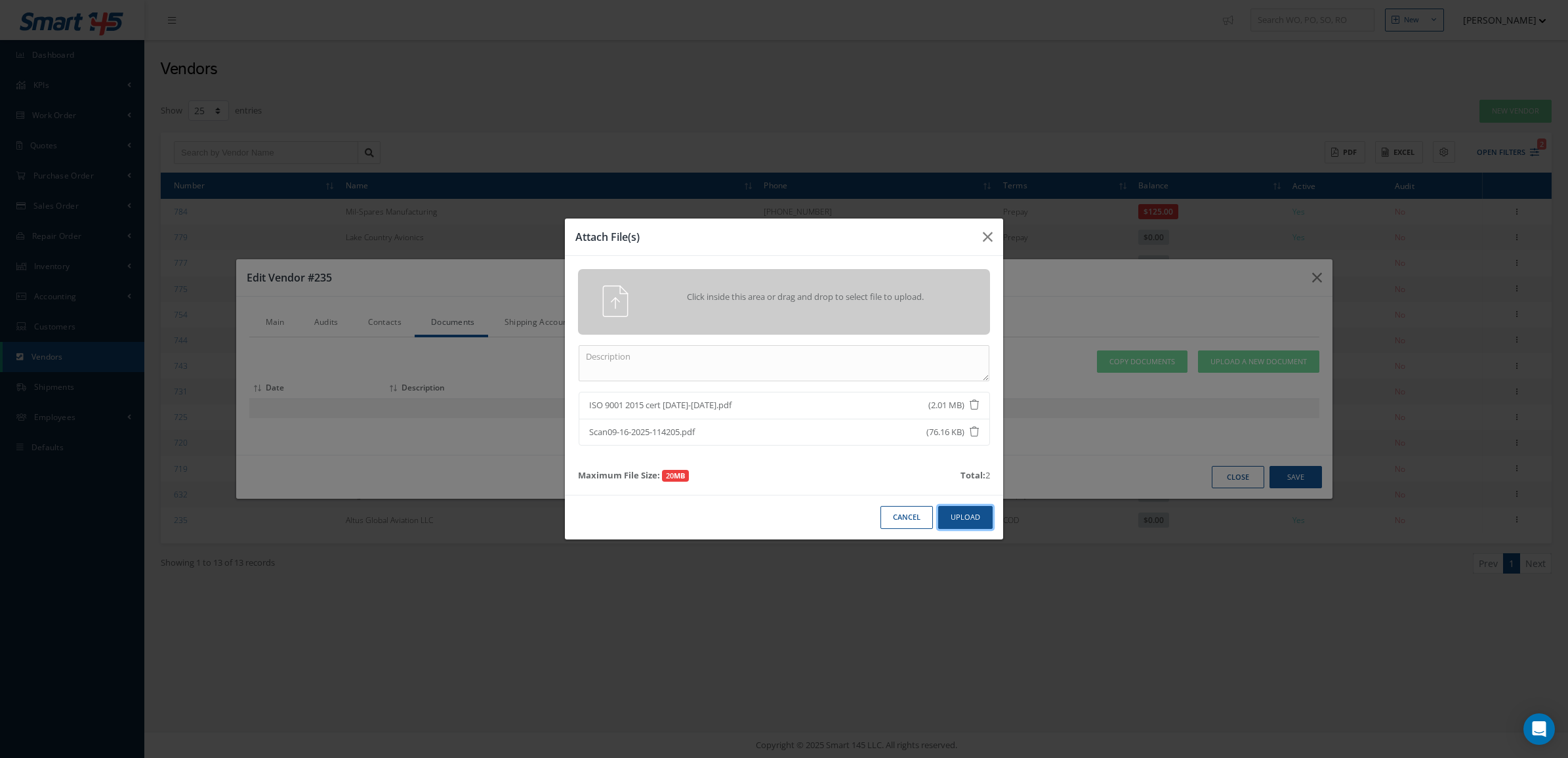
click at [979, 515] on button "Upload" at bounding box center [966, 517] width 54 height 23
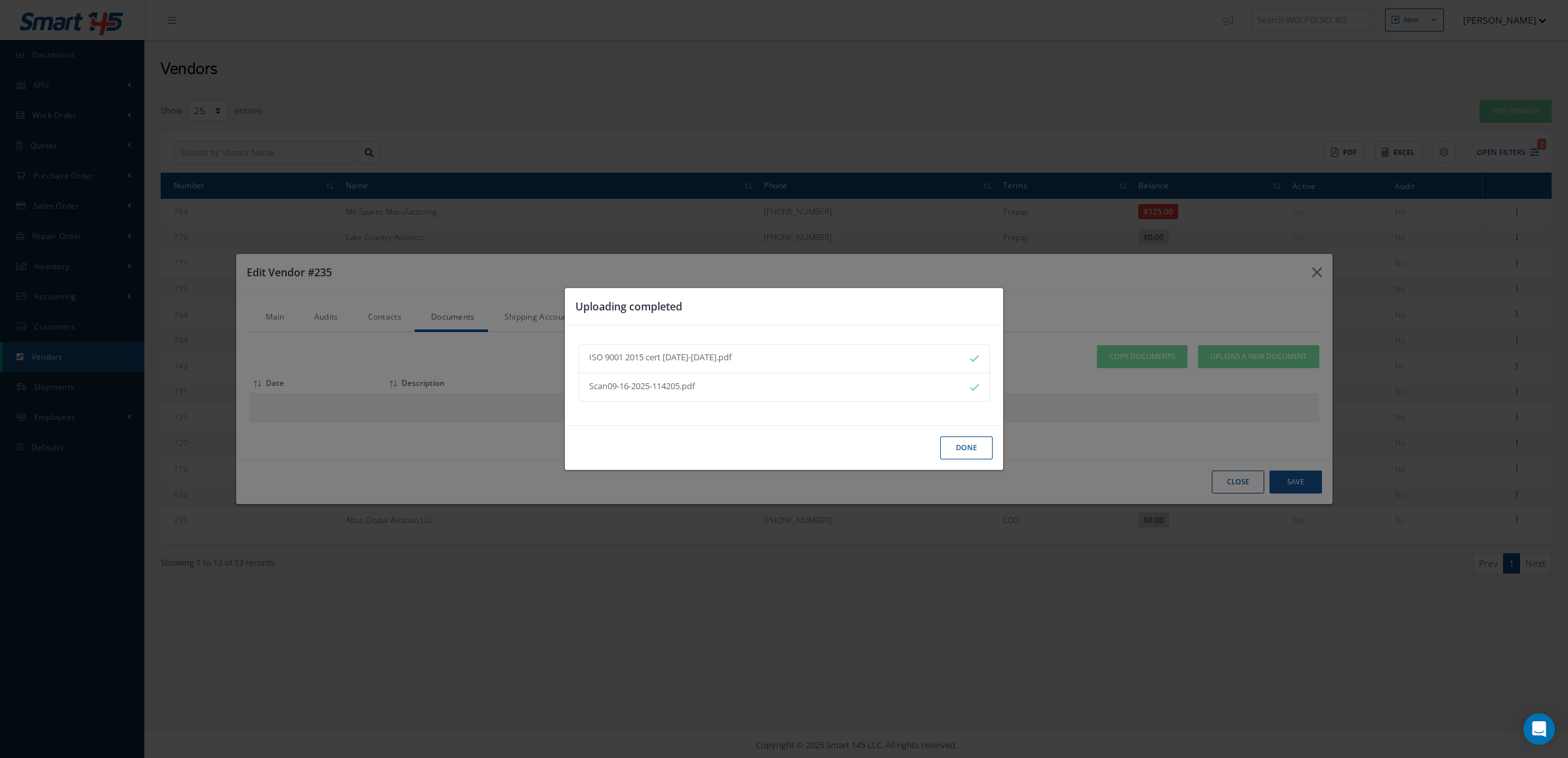
click at [956, 450] on button "Done" at bounding box center [966, 448] width 52 height 23
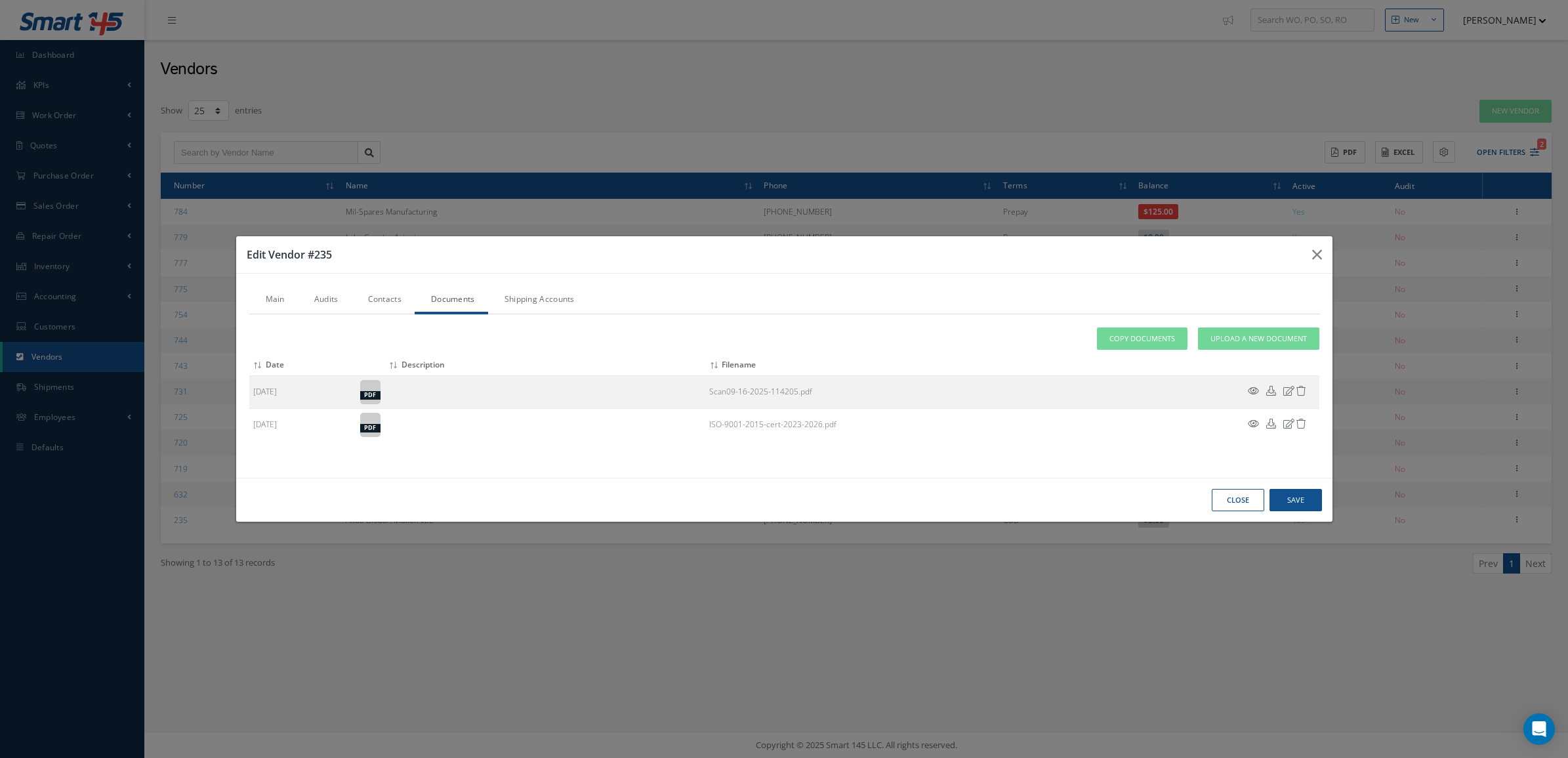
click at [336, 297] on link "Audits" at bounding box center [325, 301] width 54 height 28
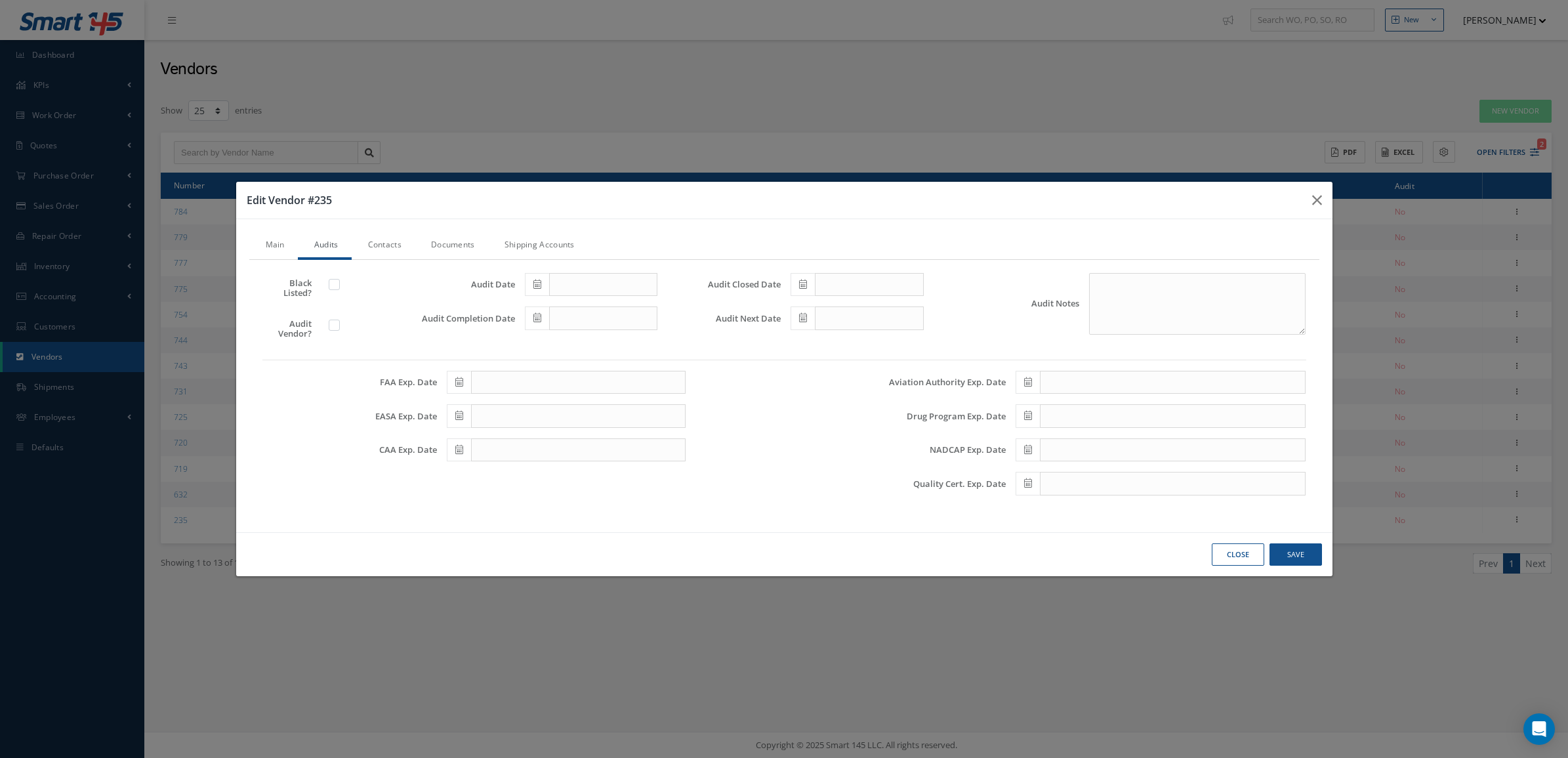
drag, startPoint x: 336, startPoint y: 297, endPoint x: 339, endPoint y: 319, distance: 22.2
click at [339, 319] on label at bounding box center [341, 324] width 4 height 12
click at [339, 322] on input "checkbox" at bounding box center [334, 326] width 8 height 8
checkbox input "true"
click at [536, 286] on icon at bounding box center [537, 284] width 7 height 9
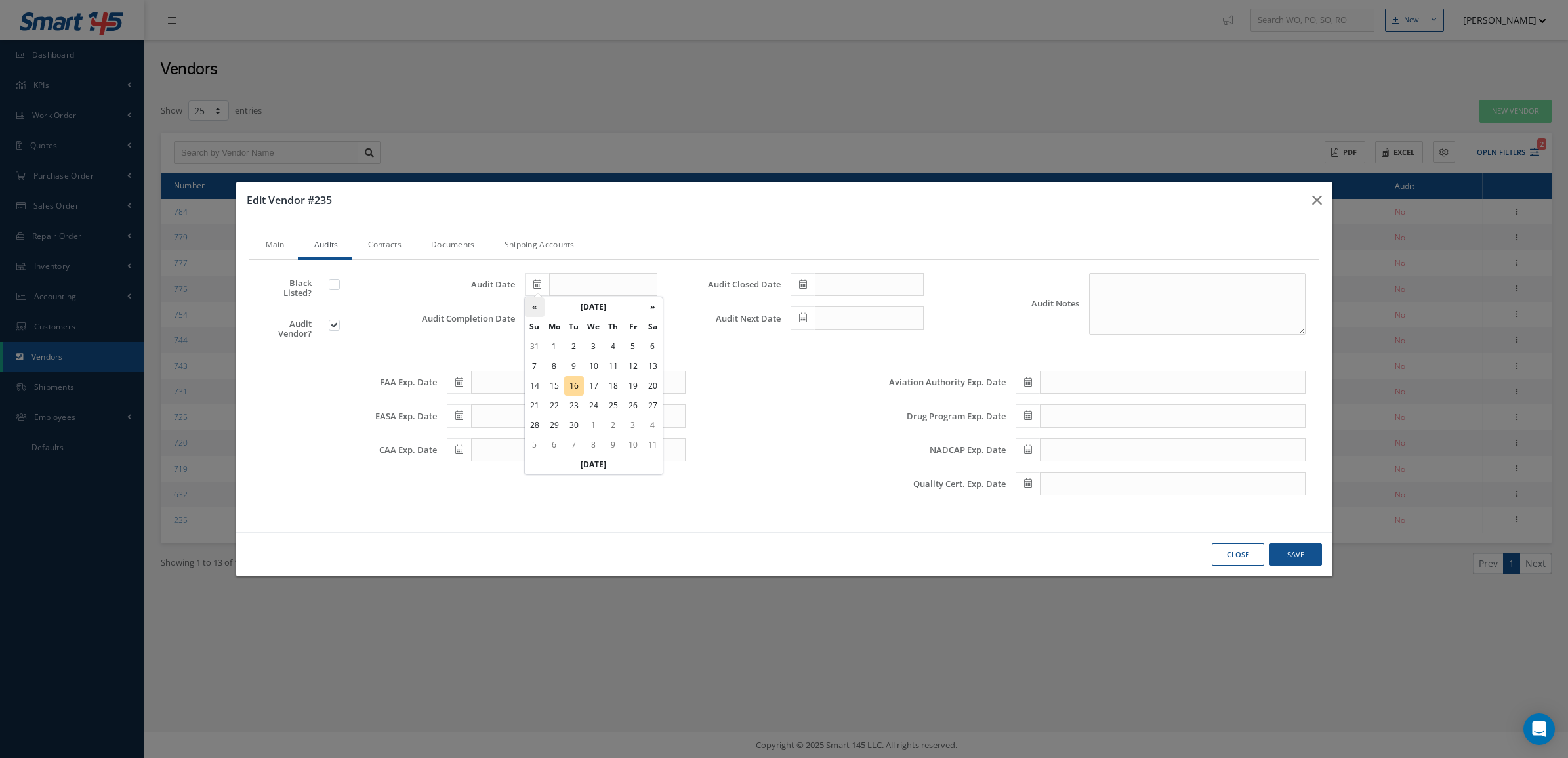
click at [538, 305] on th "«" at bounding box center [534, 306] width 20 height 20
click at [581, 349] on td "1" at bounding box center [574, 346] width 20 height 20
type input "[DATE]"
click at [538, 317] on icon at bounding box center [537, 318] width 7 height 9
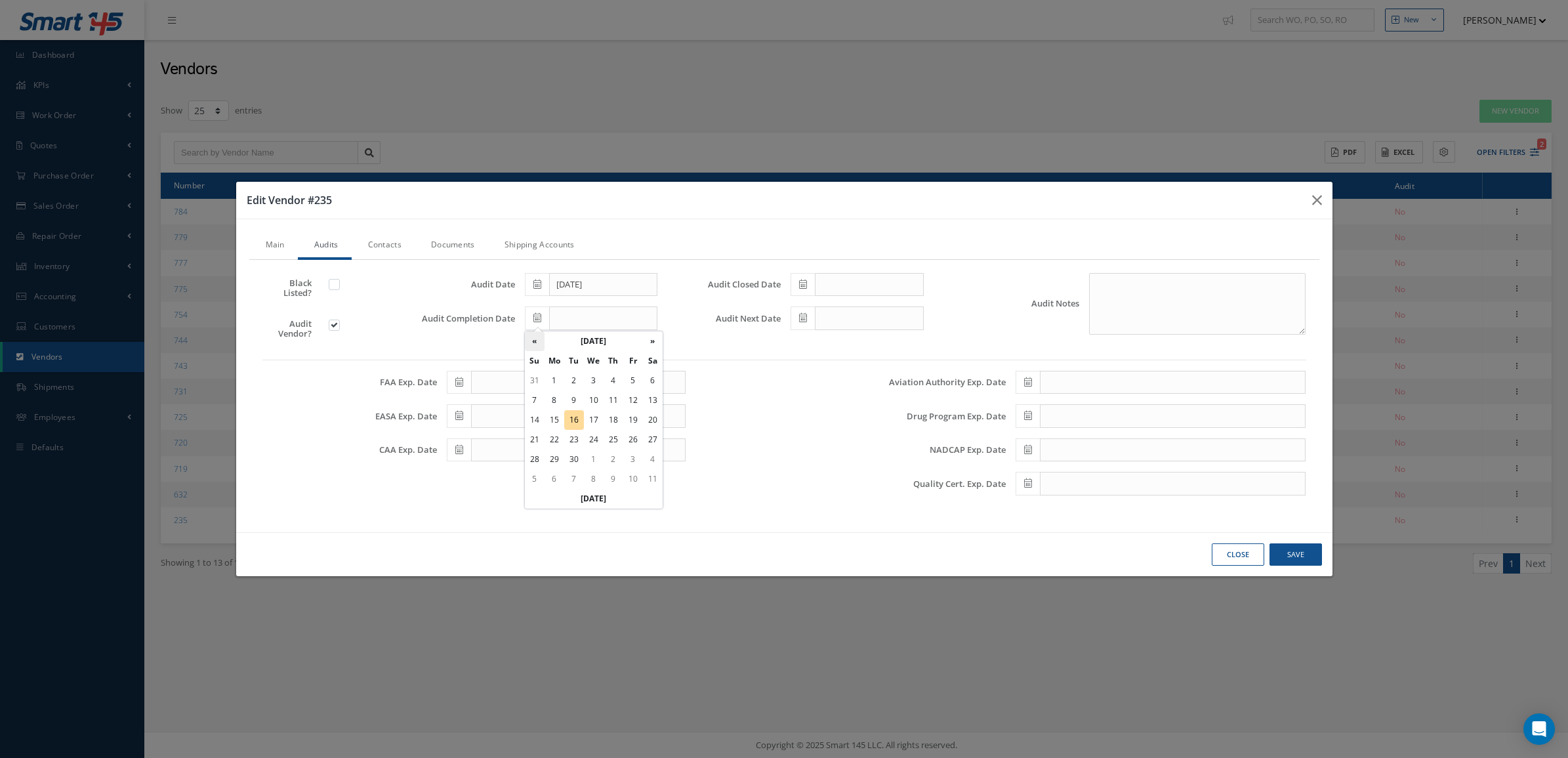
click at [540, 339] on th "«" at bounding box center [534, 341] width 20 height 20
click at [540, 338] on th "«" at bounding box center [534, 341] width 20 height 20
drag, startPoint x: 569, startPoint y: 381, endPoint x: 633, endPoint y: 340, distance: 76.0
click at [569, 381] on td "1" at bounding box center [574, 380] width 20 height 20
type input "[DATE]"
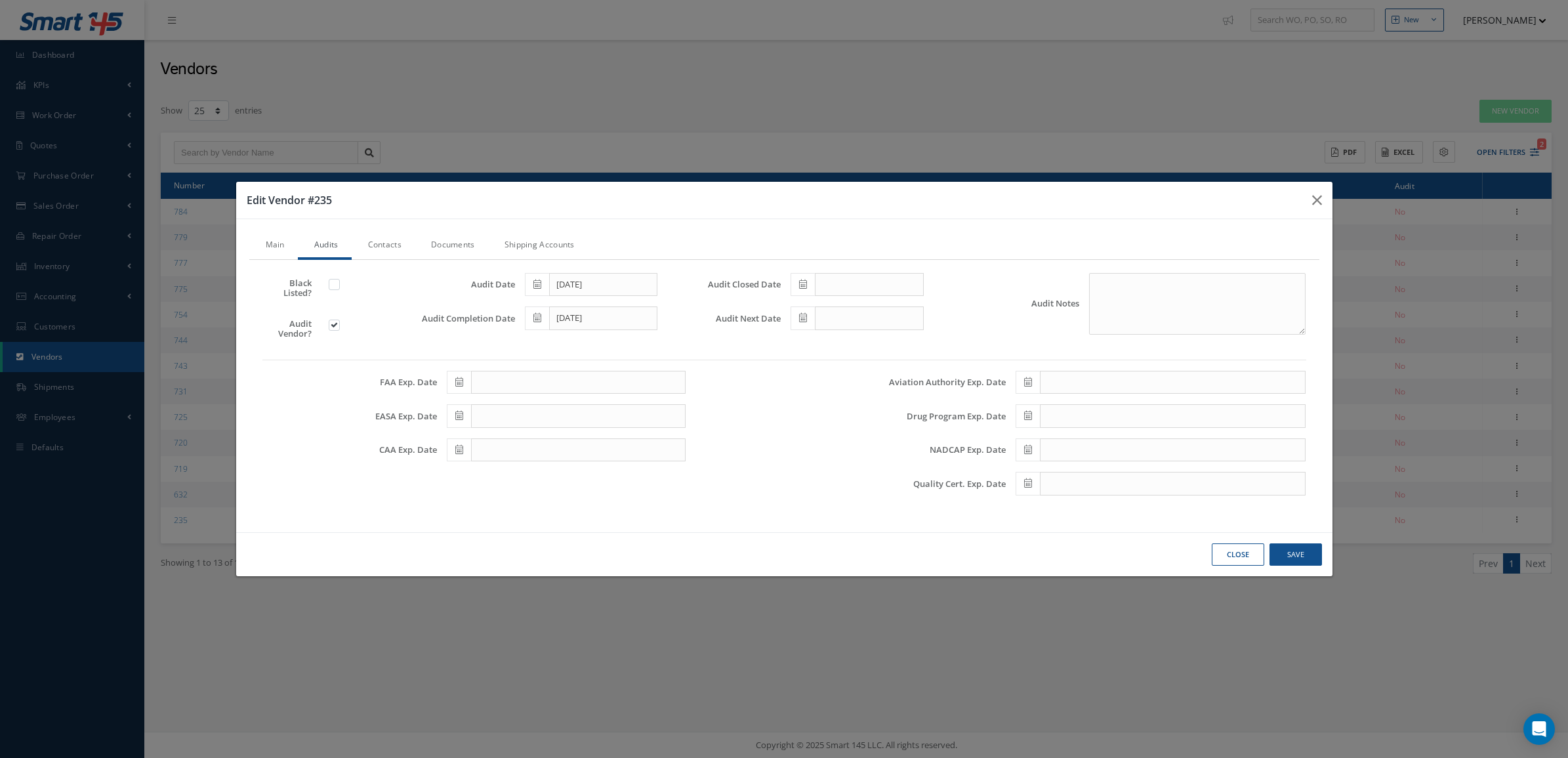
click at [807, 282] on icon at bounding box center [803, 284] width 7 height 9
click at [835, 306] on th "[DATE]" at bounding box center [859, 306] width 99 height 20
click at [863, 374] on span "[DATE]" at bounding box center [873, 376] width 30 height 35
click at [845, 351] on td "1" at bounding box center [839, 346] width 20 height 20
type input "[DATE]"
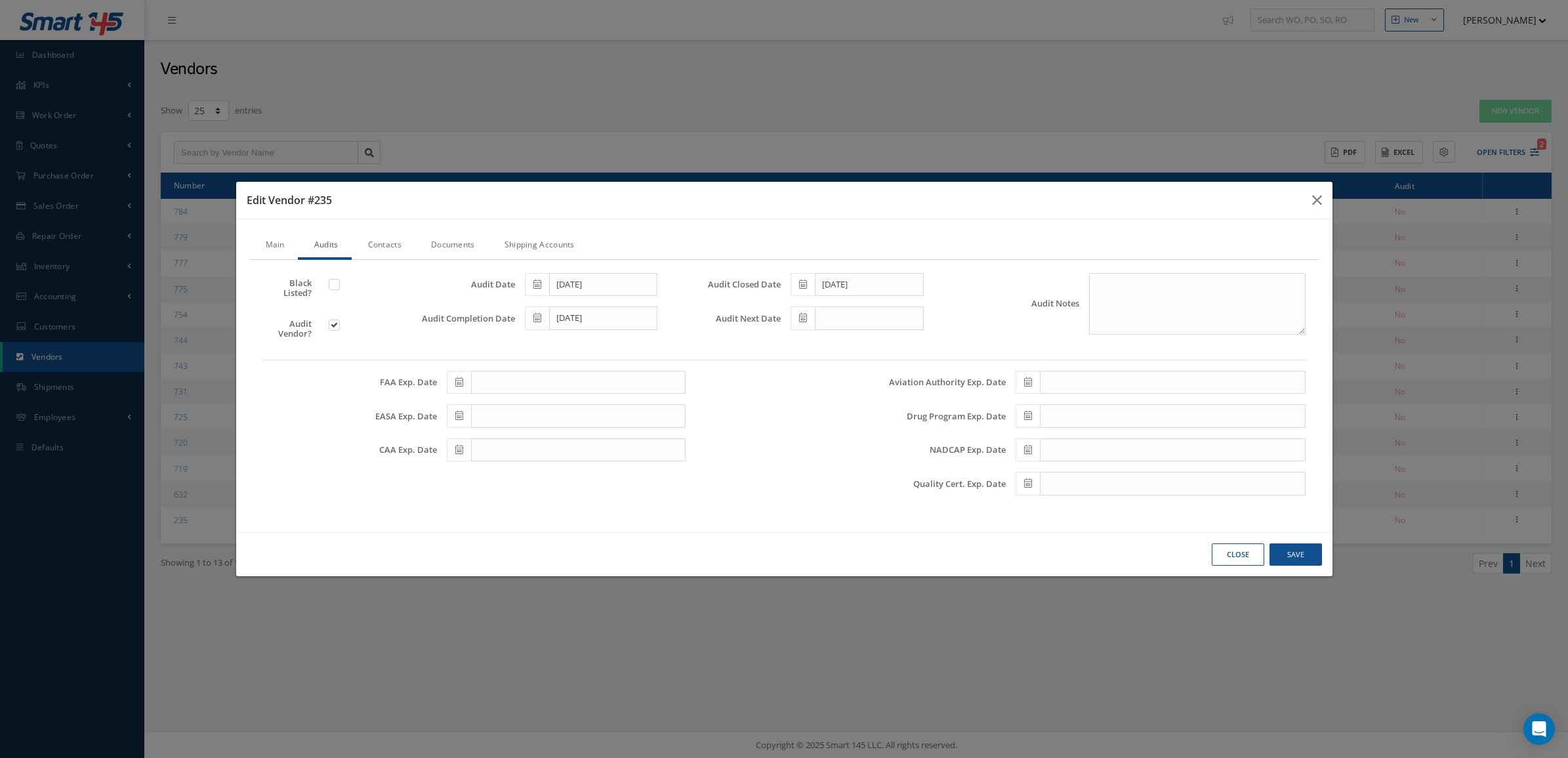
click at [804, 319] on icon at bounding box center [803, 318] width 7 height 9
click at [857, 337] on th "[DATE]" at bounding box center [859, 341] width 99 height 20
click at [803, 349] on th "«" at bounding box center [800, 341] width 20 height 20
click at [815, 376] on span "Jan" at bounding box center [808, 372] width 30 height 35
click at [798, 418] on td "11" at bounding box center [800, 419] width 20 height 20
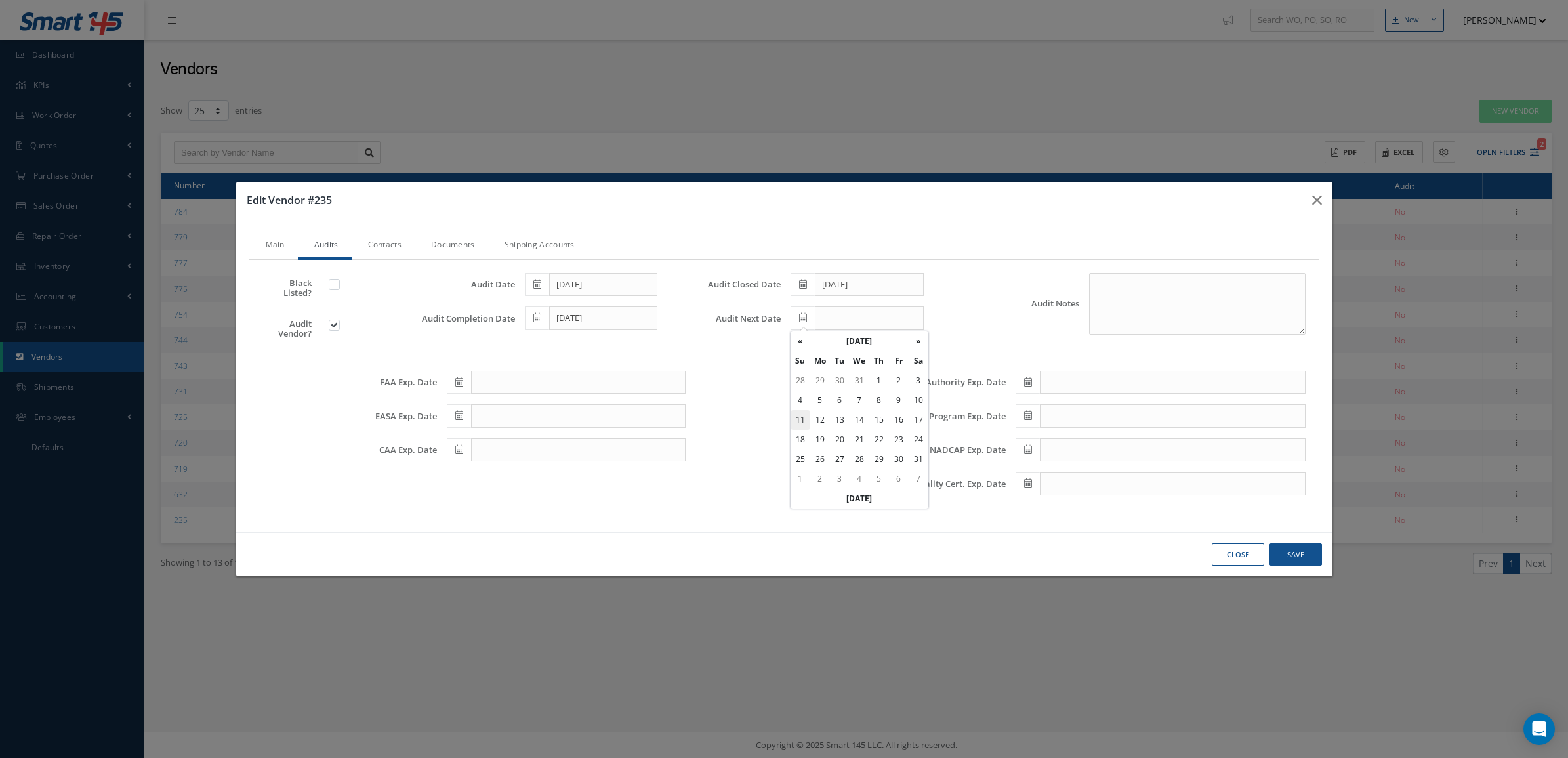
type input "[DATE]"
click at [1034, 480] on span at bounding box center [1028, 483] width 24 height 23
click at [1051, 310] on th "[DATE]" at bounding box center [1085, 306] width 99 height 20
click at [1027, 302] on th "«" at bounding box center [1025, 306] width 20 height 20
click at [1031, 332] on span "Jan" at bounding box center [1034, 337] width 30 height 35
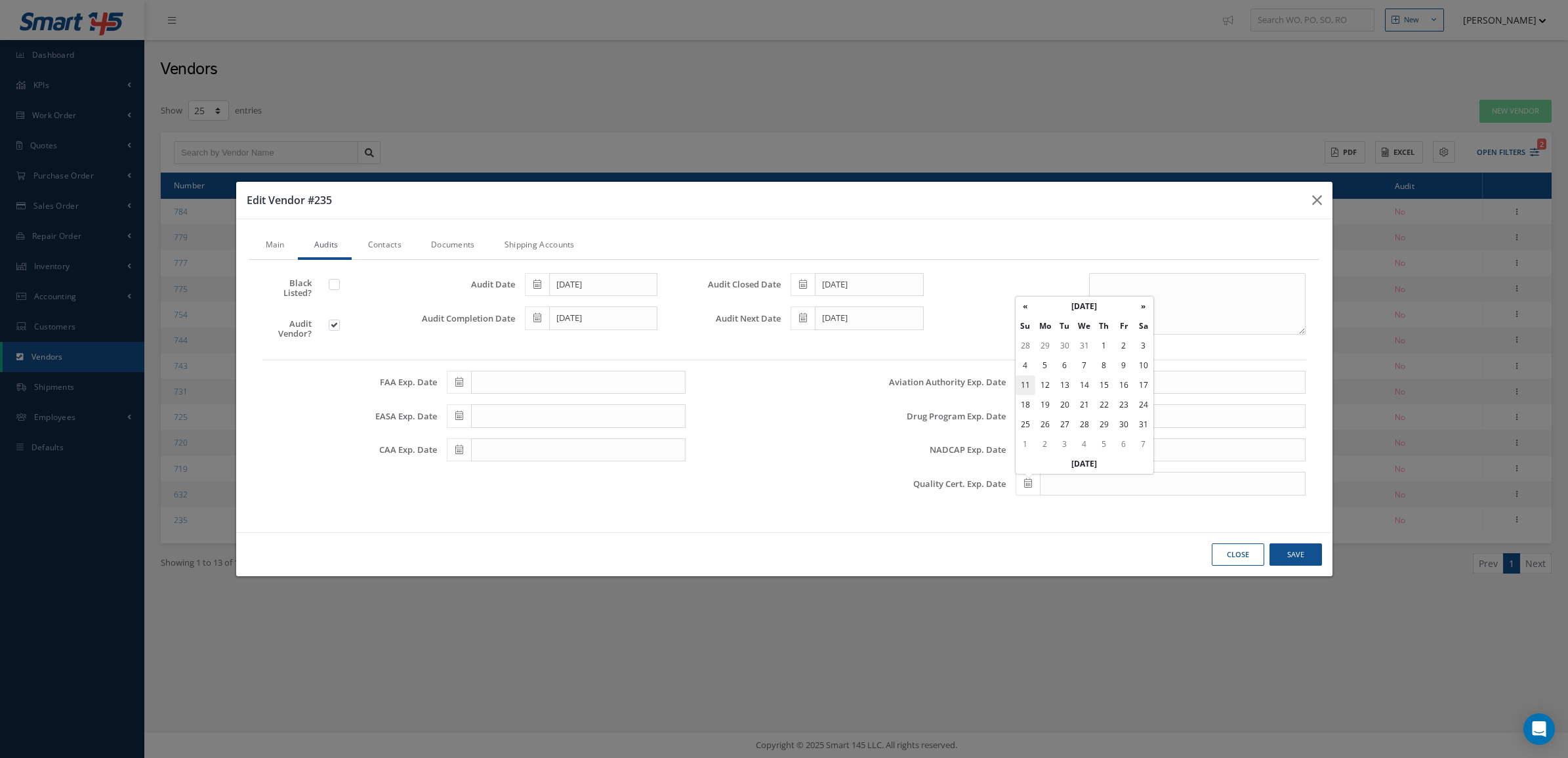
click at [1029, 378] on td "11" at bounding box center [1025, 385] width 20 height 20
type input "[DATE]"
click at [1291, 560] on button "Save" at bounding box center [1296, 554] width 52 height 23
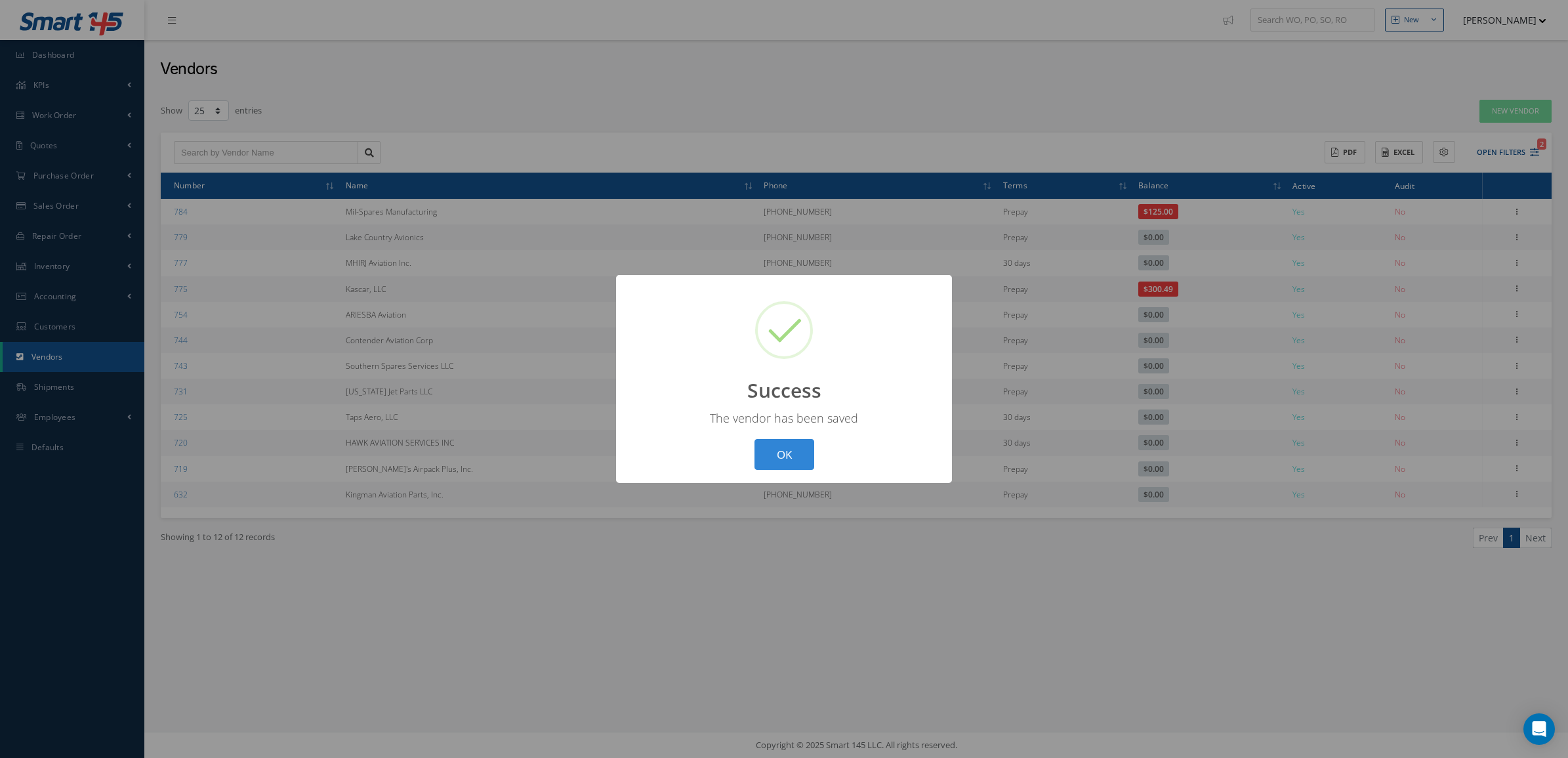
click at [821, 454] on div "? ! i Success × The vendor has been saved OK Cancel" at bounding box center [784, 378] width 336 height 208
click at [794, 453] on button "OK" at bounding box center [784, 453] width 60 height 31
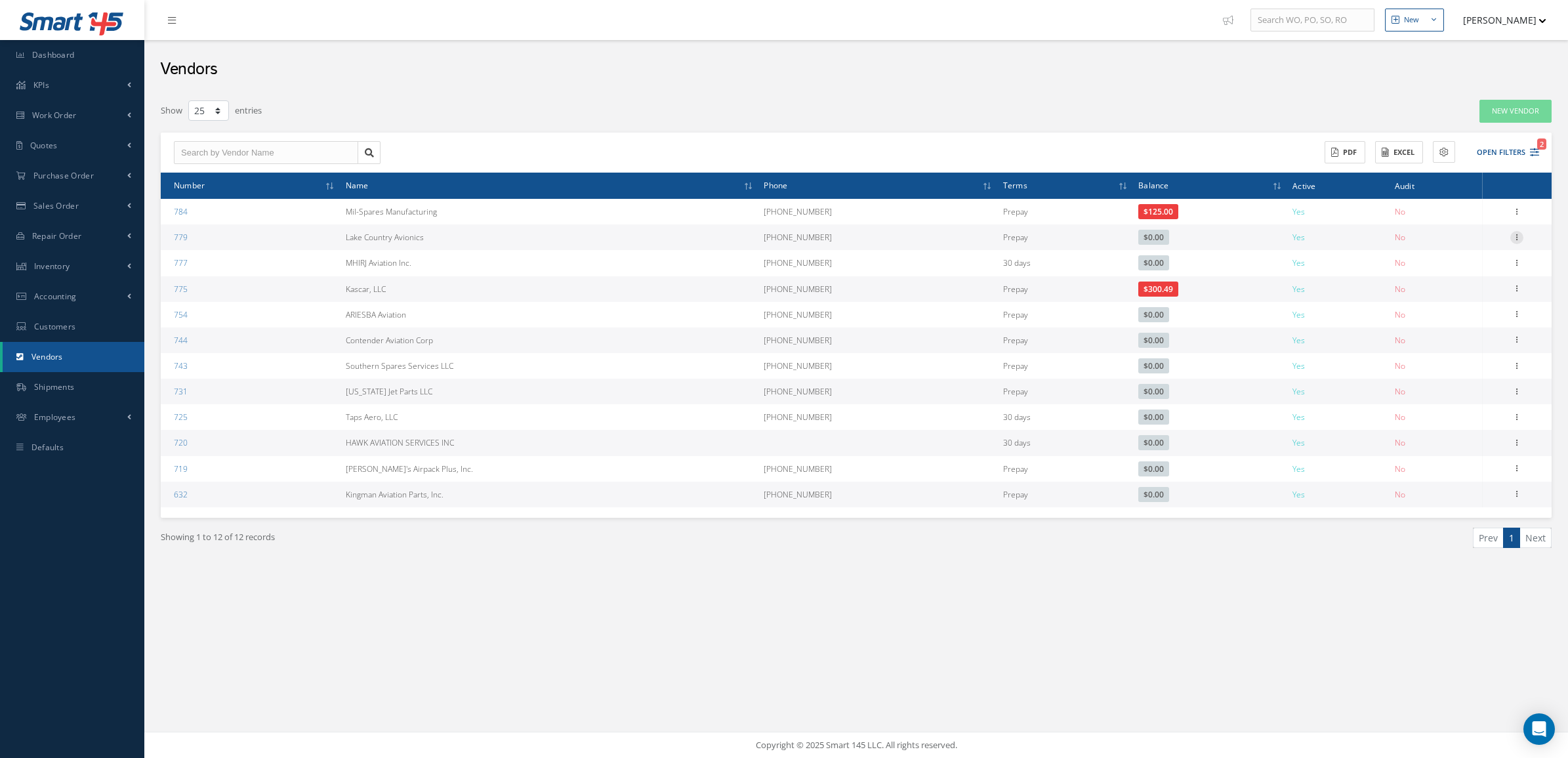
click at [1516, 237] on icon at bounding box center [1517, 236] width 13 height 10
click at [1461, 264] on link "Edit" at bounding box center [1456, 263] width 103 height 17
type input "Lake Country Avionics"
type input "[PHONE_NUMBER]"
type input "0.00"
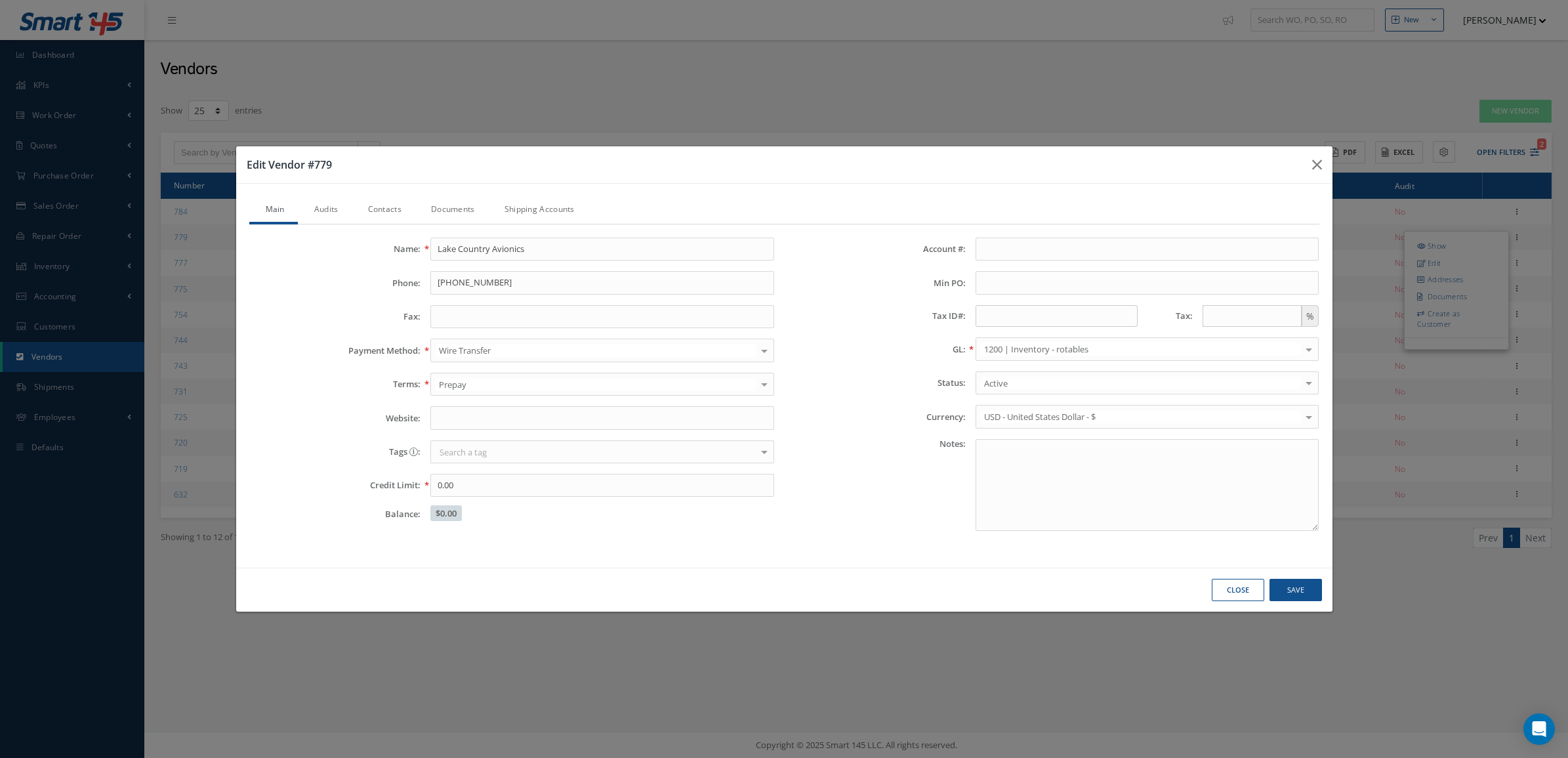
click at [438, 212] on link "Documents" at bounding box center [451, 210] width 74 height 28
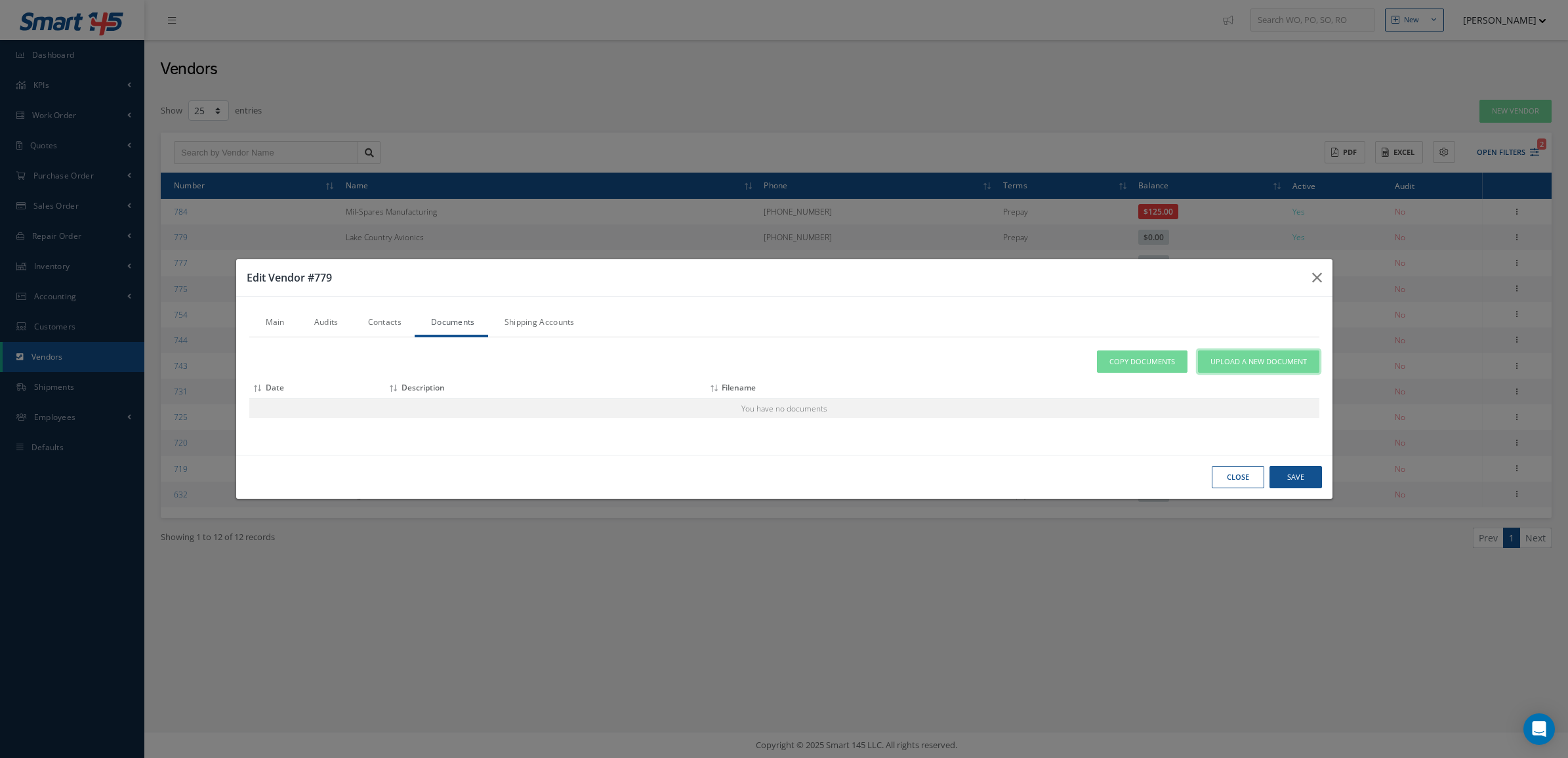
click at [1241, 361] on span "Upload a New Document" at bounding box center [1259, 362] width 97 height 11
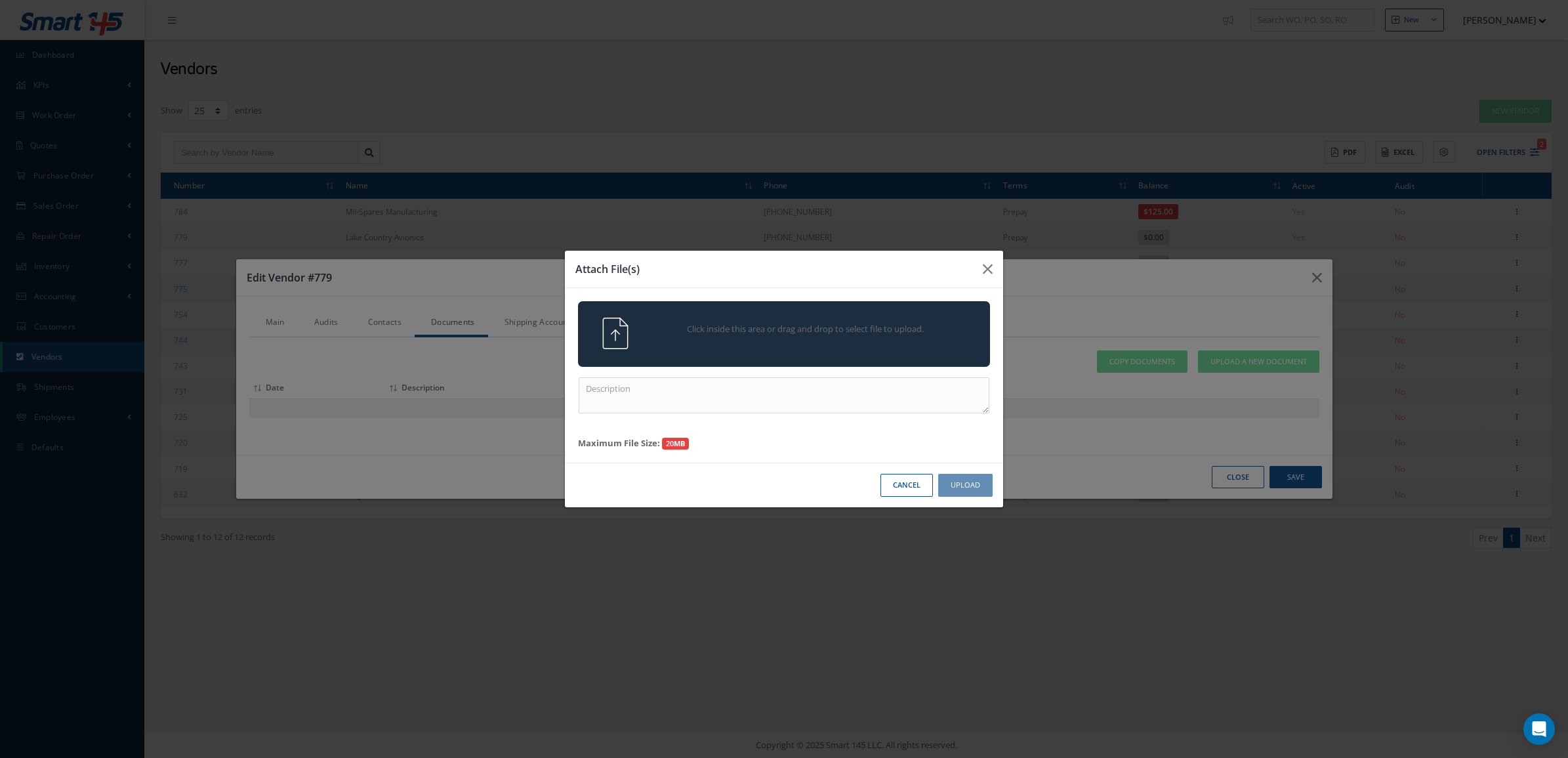
click at [932, 355] on div "Click inside this area or drag and drop to select file to upload." at bounding box center [784, 333] width 412 height 65
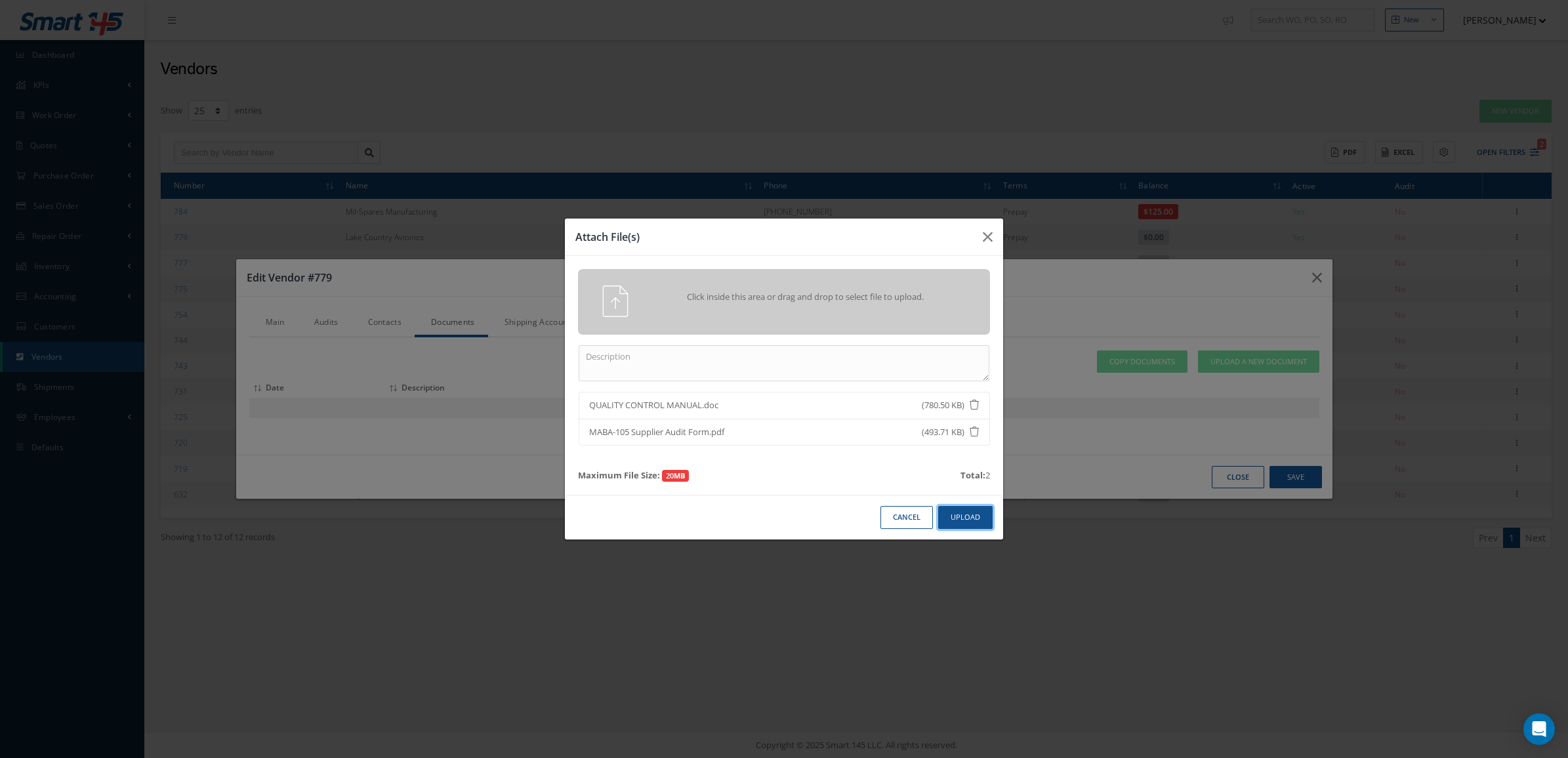
click at [956, 508] on button "Upload" at bounding box center [966, 517] width 54 height 23
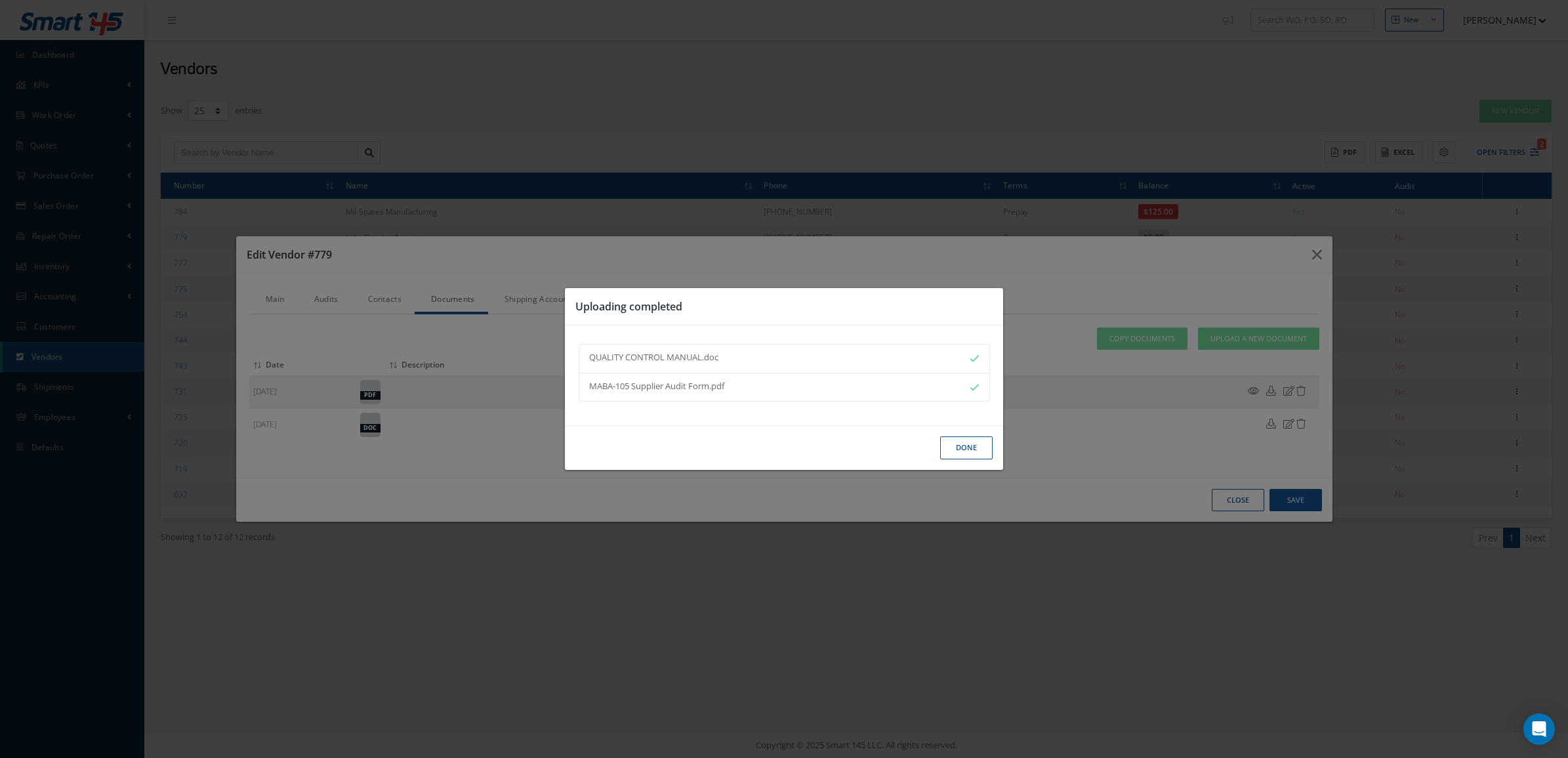
click at [940, 444] on button "Done" at bounding box center [966, 448] width 52 height 23
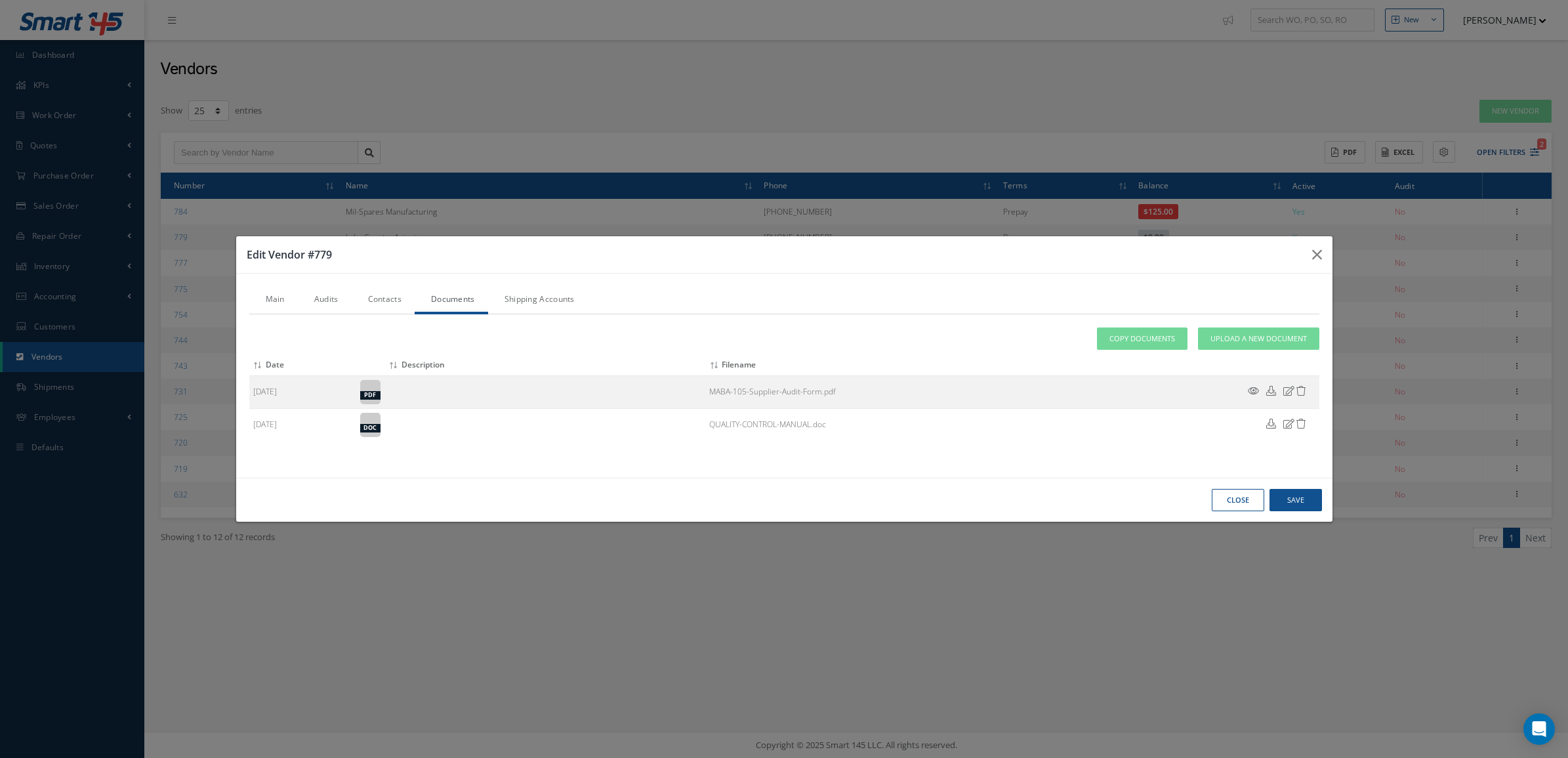
click at [326, 297] on link "Audits" at bounding box center [325, 301] width 54 height 28
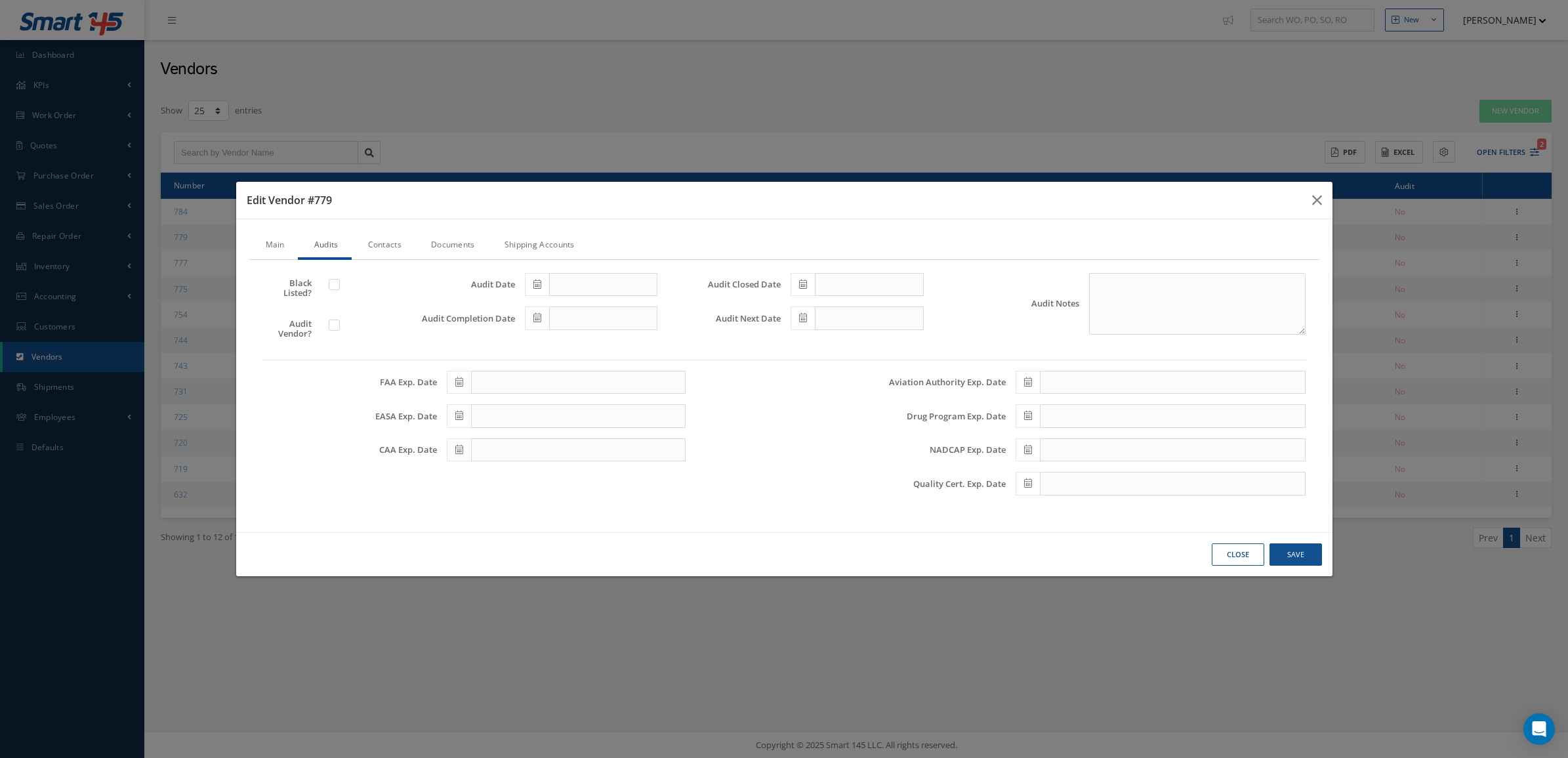
click at [339, 323] on label at bounding box center [341, 324] width 4 height 12
click at [332, 323] on input "checkbox" at bounding box center [334, 326] width 8 height 8
checkbox input "true"
click at [540, 284] on icon at bounding box center [537, 284] width 7 height 9
click at [569, 345] on td "1" at bounding box center [574, 346] width 20 height 20
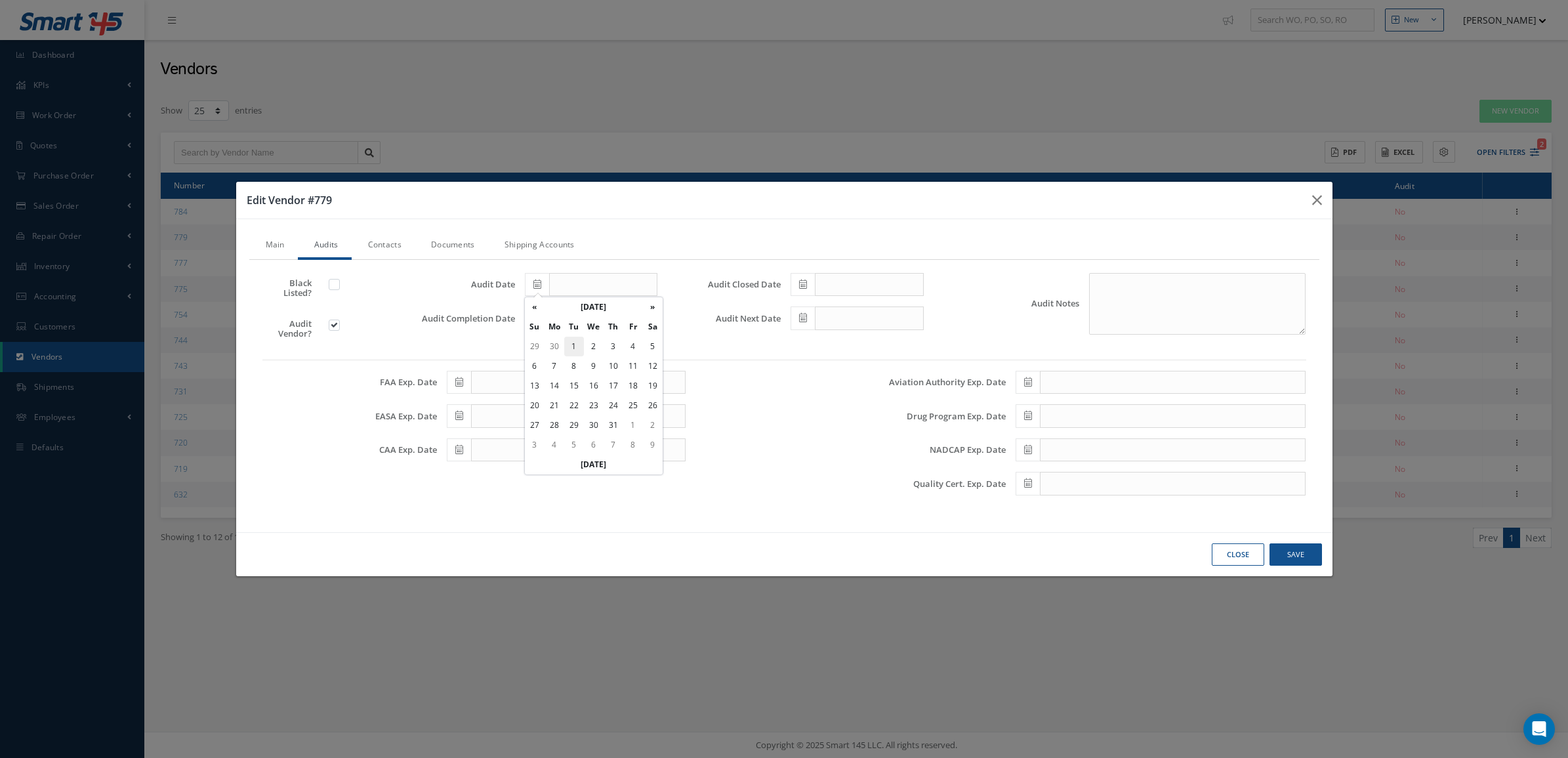
type input "[DATE]"
drag, startPoint x: 536, startPoint y: 316, endPoint x: 547, endPoint y: 330, distance: 17.8
click at [536, 316] on icon at bounding box center [537, 318] width 7 height 9
click at [576, 377] on td "1" at bounding box center [574, 380] width 20 height 20
type input "[DATE]"
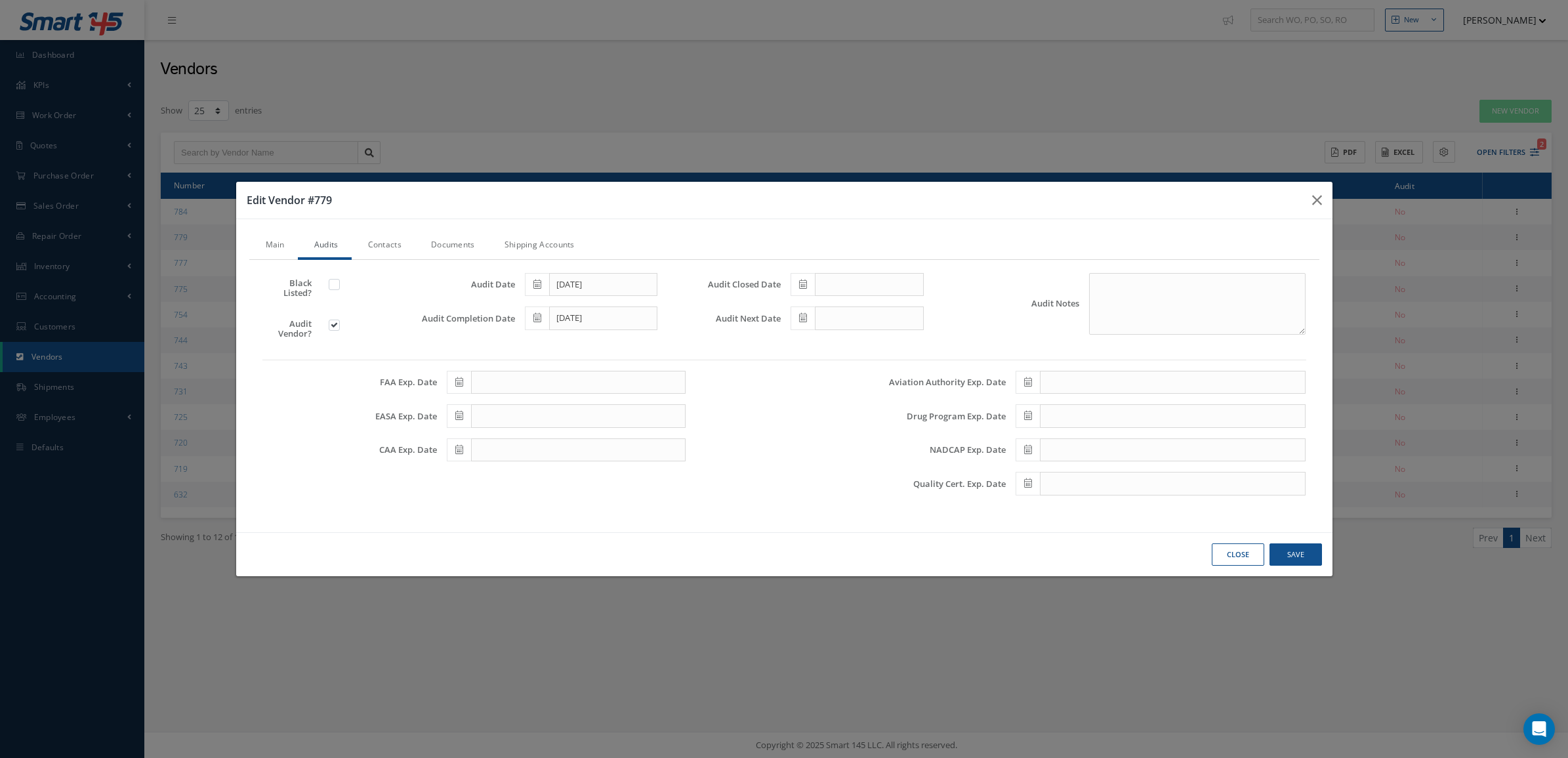
click at [803, 289] on icon at bounding box center [803, 284] width 7 height 9
click at [842, 345] on td "1" at bounding box center [839, 346] width 20 height 20
type input "[DATE]"
click at [802, 317] on icon at bounding box center [803, 318] width 7 height 9
click at [848, 332] on th "[DATE]" at bounding box center [859, 341] width 99 height 20
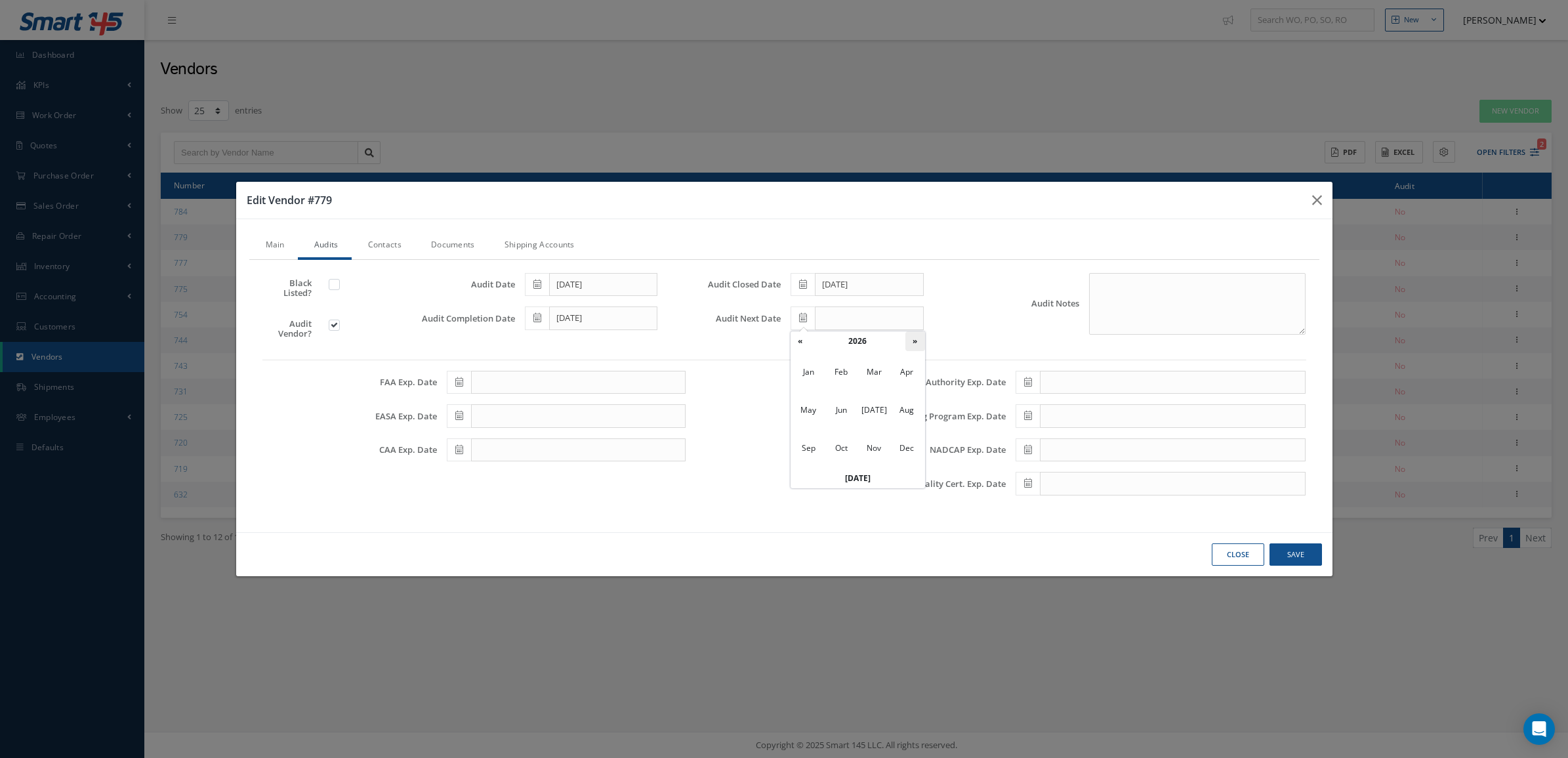
click at [920, 343] on th "»" at bounding box center [914, 341] width 20 height 20
click at [870, 417] on span "[DATE]" at bounding box center [873, 410] width 30 height 35
click at [874, 377] on td "1" at bounding box center [879, 380] width 20 height 20
type input "[DATE]"
click at [1300, 549] on button "Save" at bounding box center [1296, 554] width 52 height 23
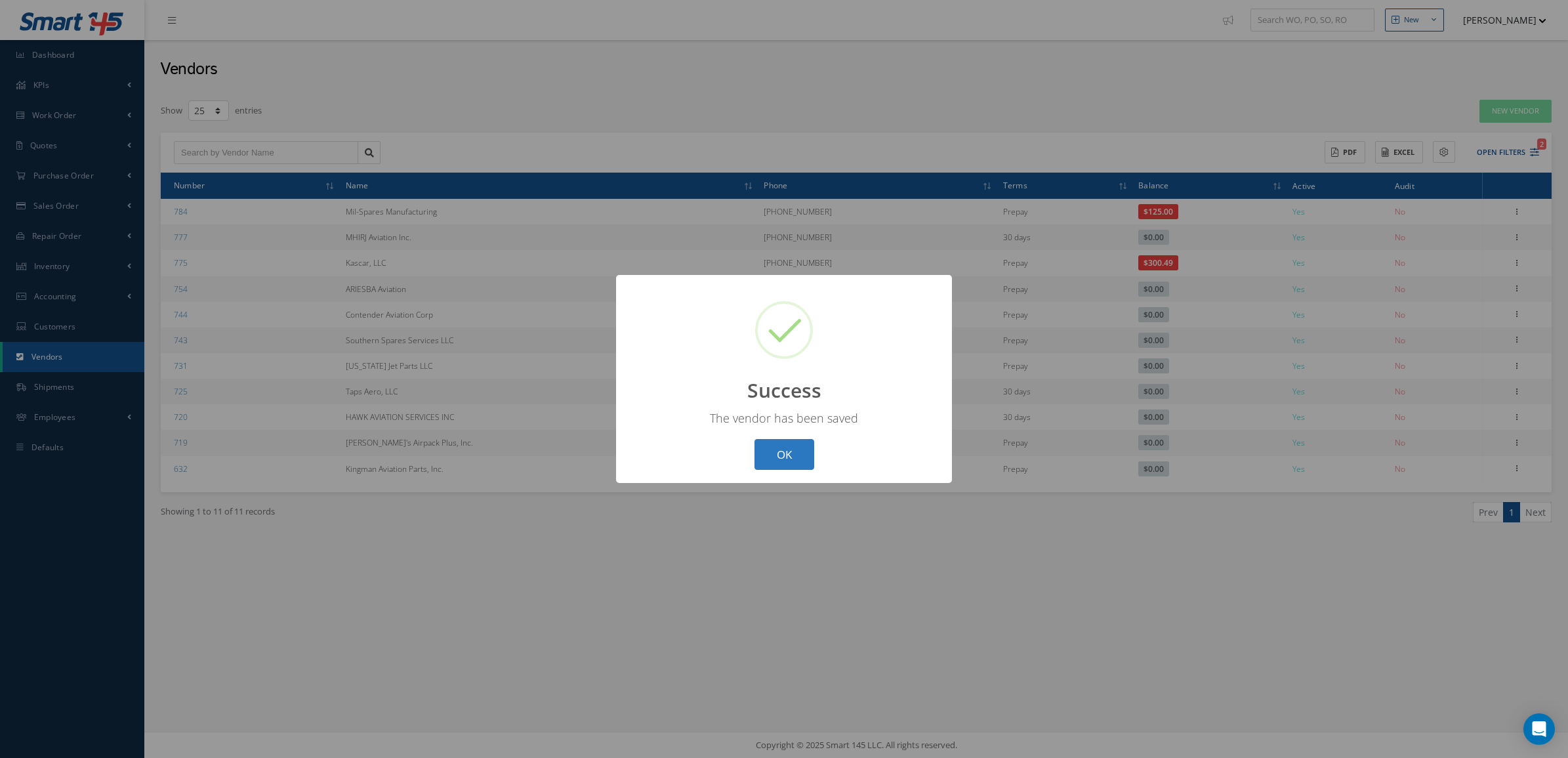
click at [786, 464] on button "OK" at bounding box center [784, 453] width 60 height 31
